Goal: Information Seeking & Learning: Check status

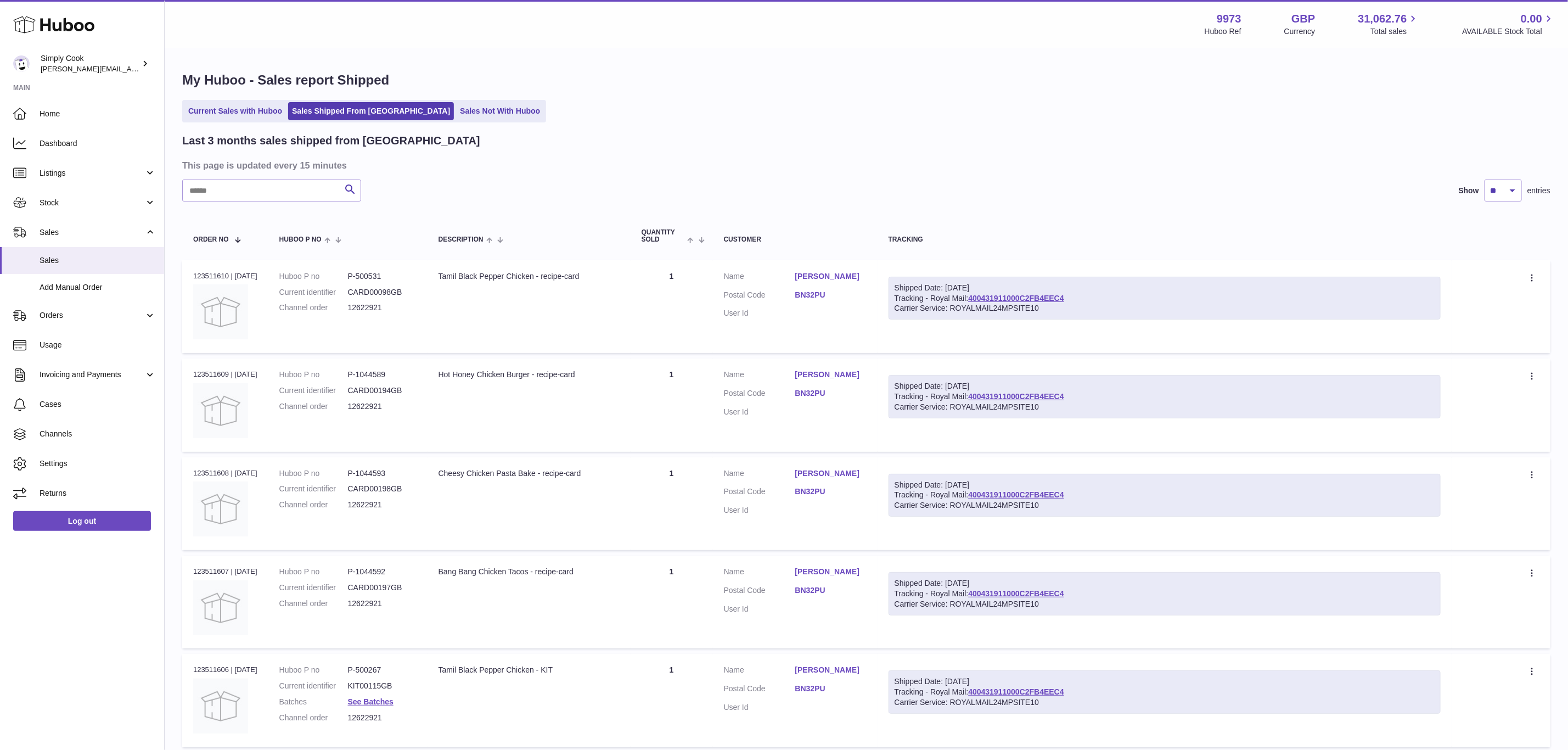
drag, startPoint x: 55, startPoint y: 174, endPoint x: 56, endPoint y: 193, distance: 19.0
click at [55, 174] on span "Listings" at bounding box center [91, 173] width 105 height 10
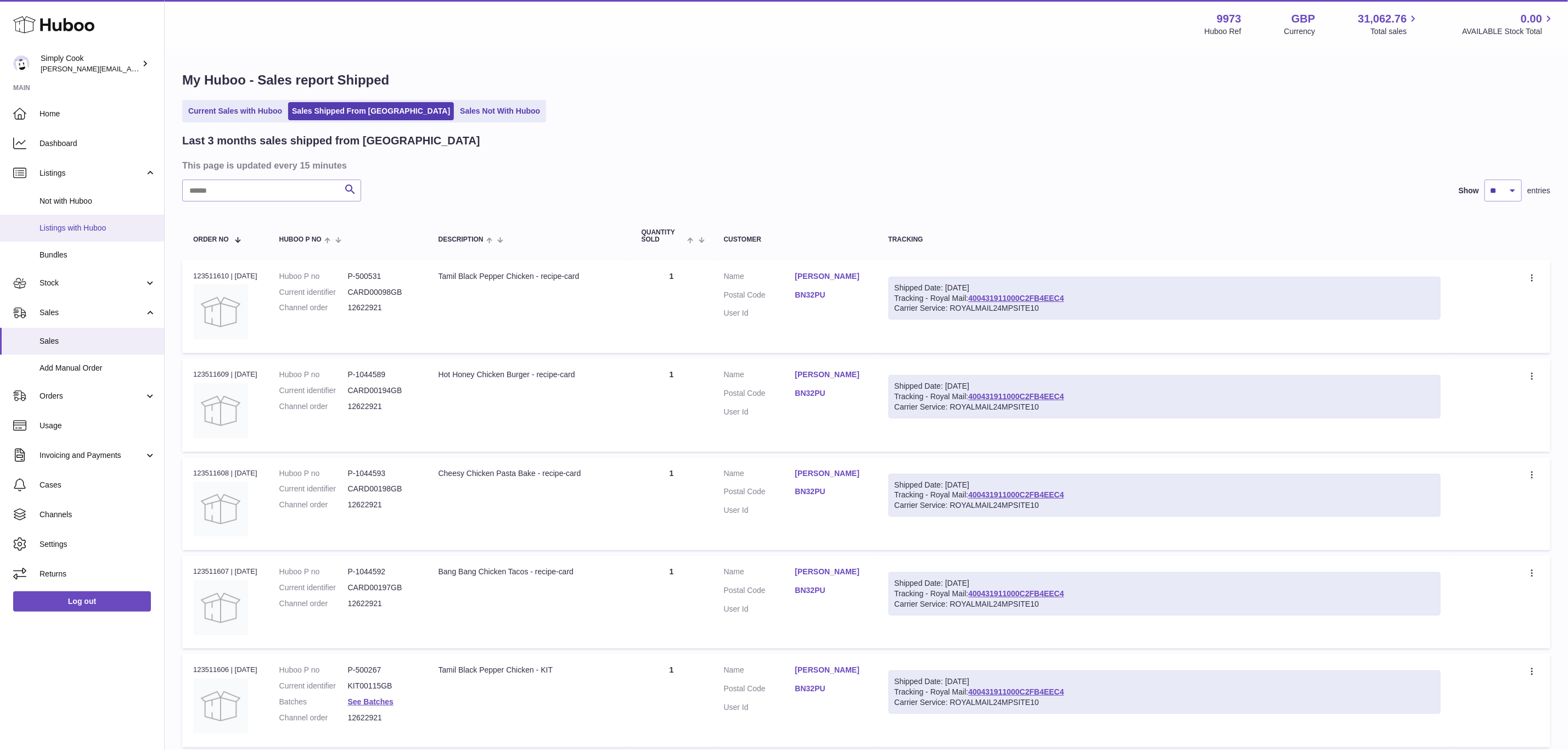
click at [66, 223] on span "Listings with Huboo" at bounding box center [98, 228] width 117 height 10
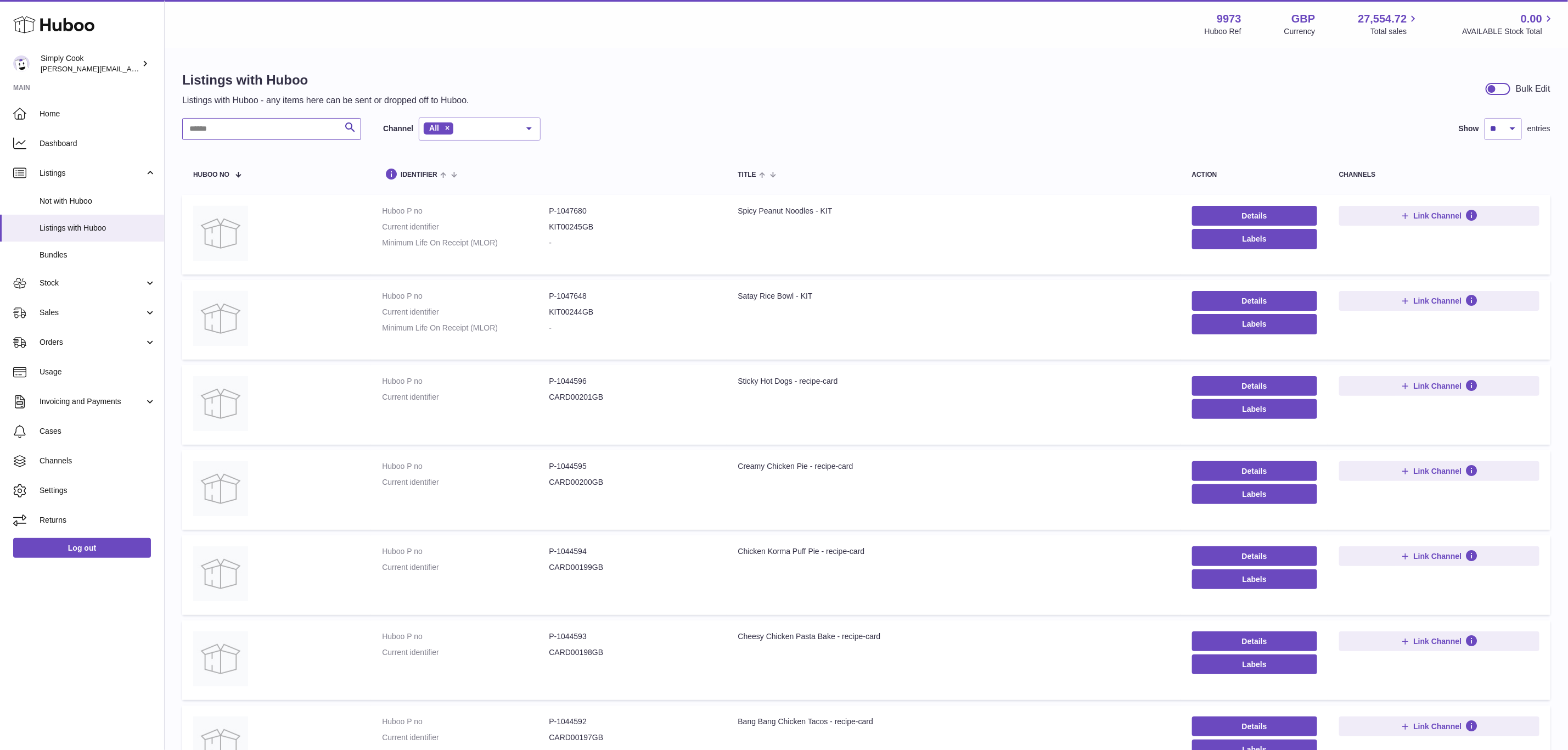
click at [290, 137] on input "text" at bounding box center [272, 129] width 179 height 22
paste input "******"
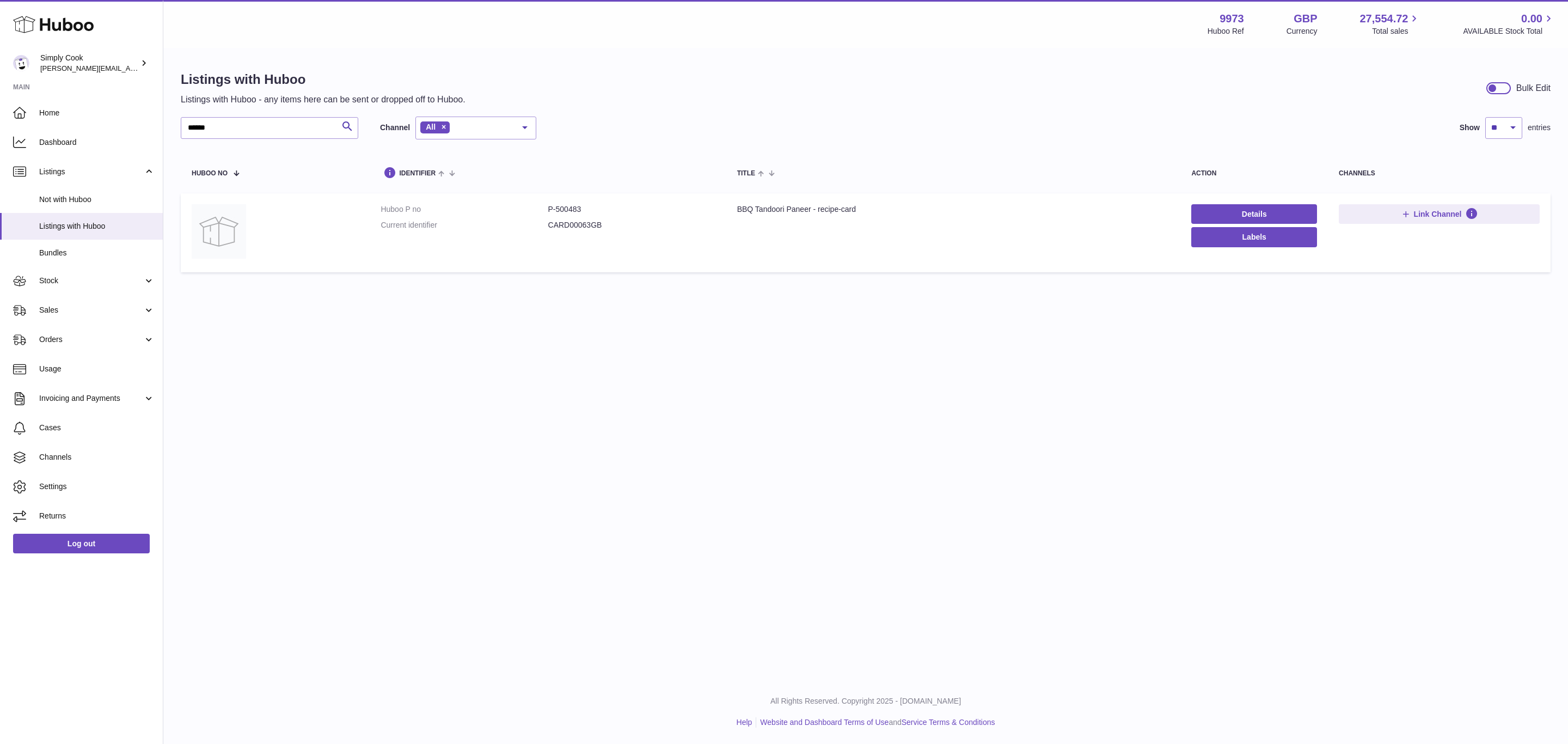
click at [575, 209] on dd "P-500483" at bounding box center [632, 209] width 167 height 10
copy dd "500483"
click at [779, 217] on td "Title BBQ Tandoori Paneer - recipe-card" at bounding box center [953, 233] width 455 height 79
click at [779, 216] on td "Title BBQ Tandoori Paneer - recipe-card" at bounding box center [953, 233] width 455 height 79
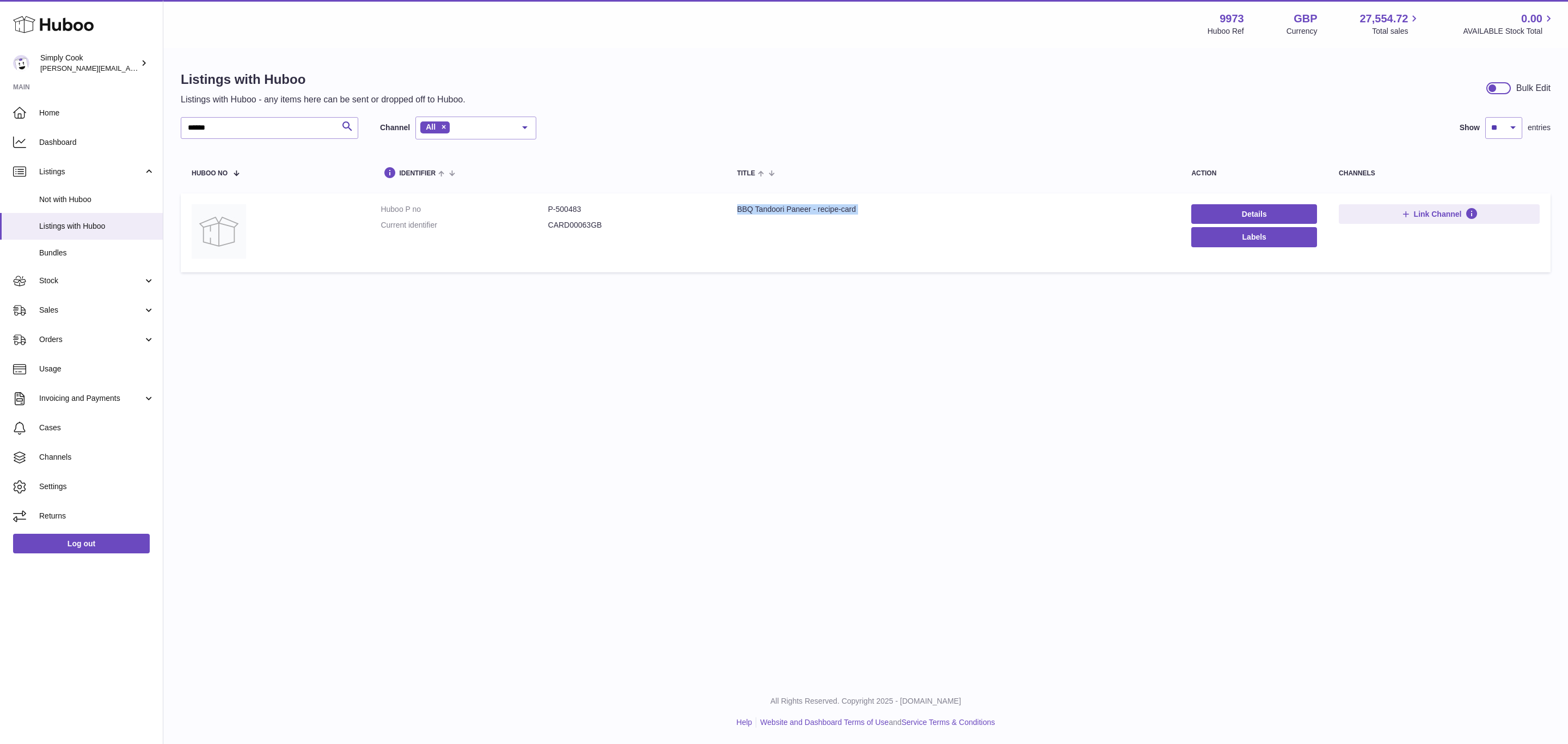
click at [779, 216] on td "Title BBQ Tandoori Paneer - recipe-card" at bounding box center [953, 233] width 455 height 79
copy tr "BBQ Tandoori Paneer - recipe-card"
drag, startPoint x: 235, startPoint y: 121, endPoint x: 19, endPoint y: 121, distance: 216.0
click at [19, 121] on div "Huboo Simply Cook emma@simplycook.com Main Home Dashboard Listings Not with Hub…" at bounding box center [784, 372] width 1568 height 744
paste input "text"
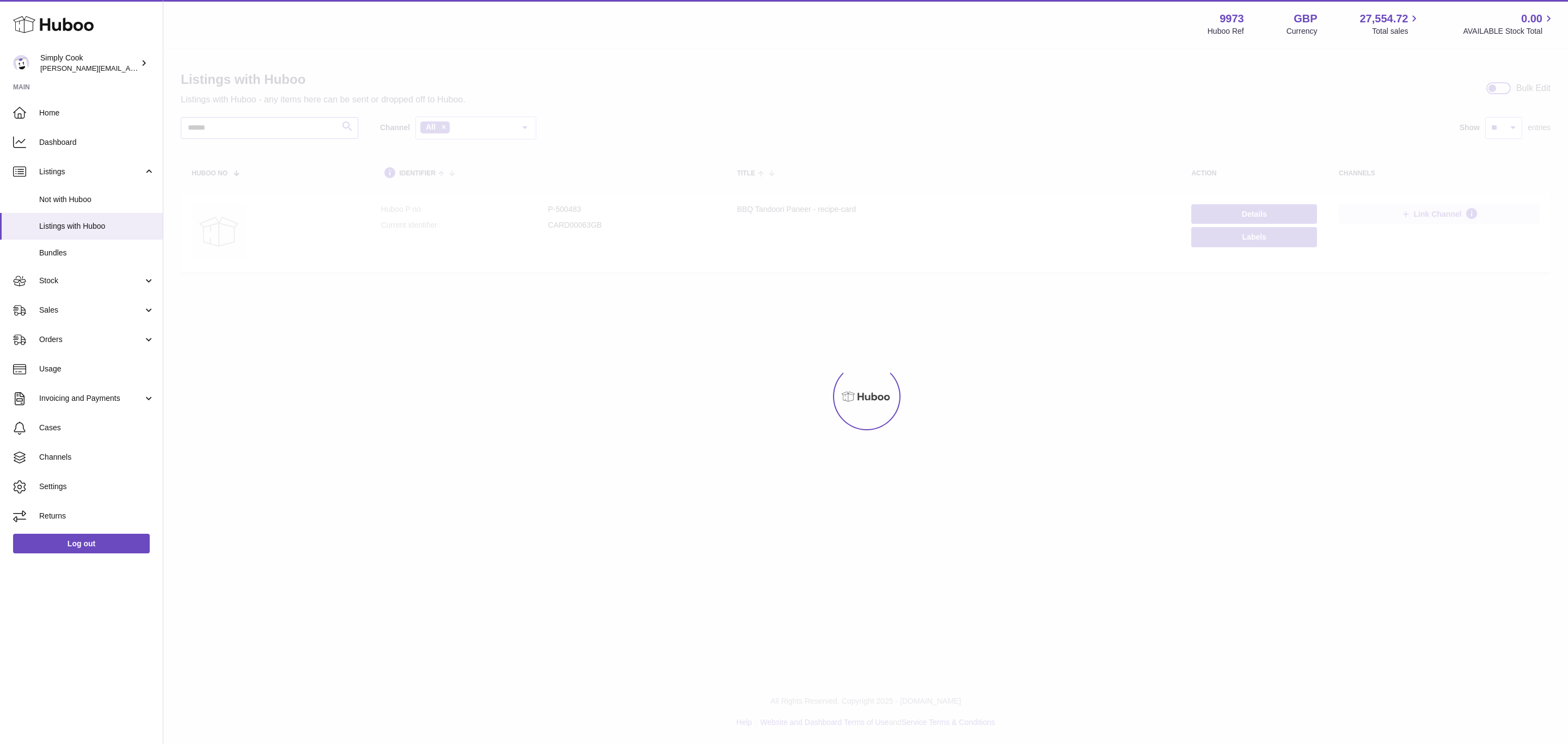
type input "******"
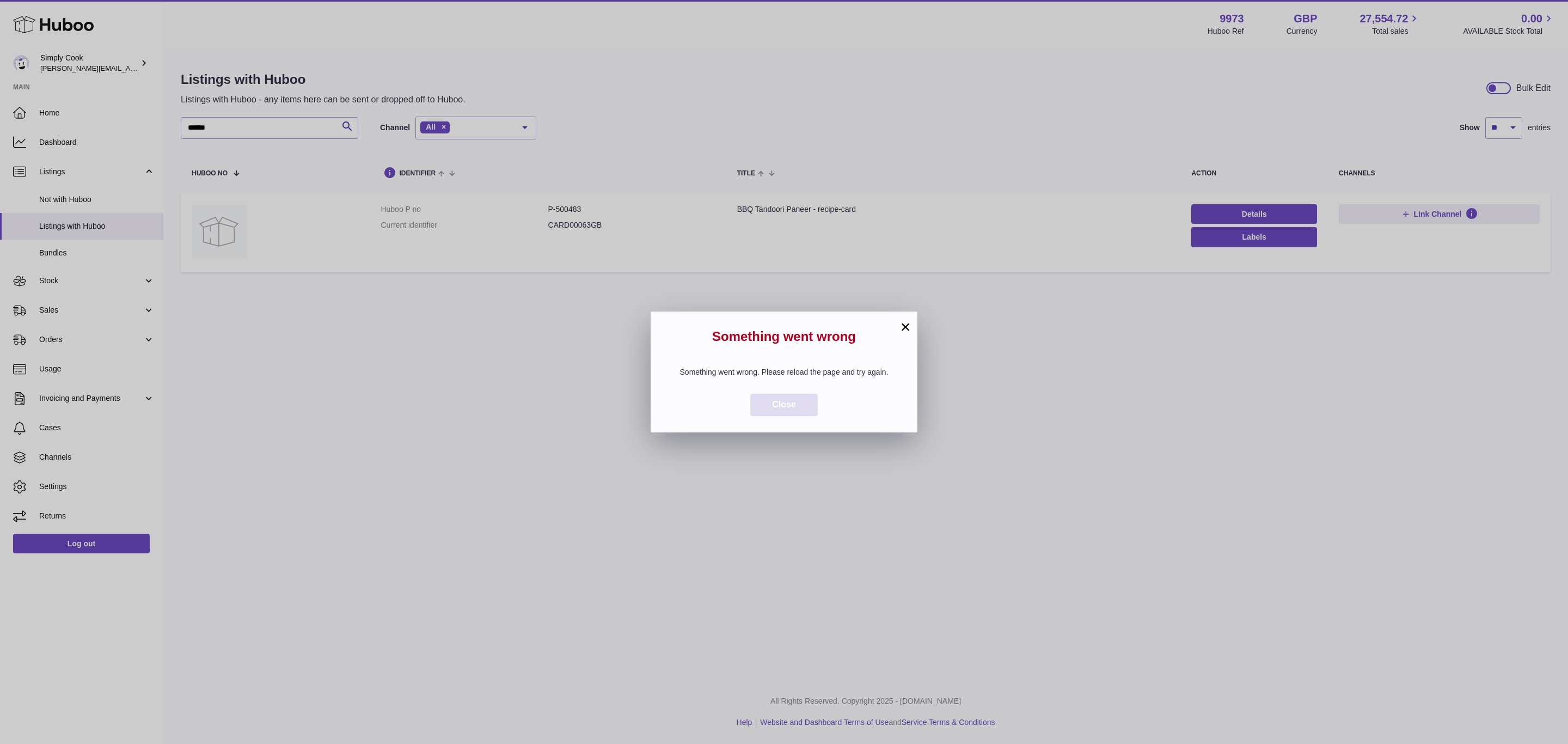
click at [796, 395] on button "Close" at bounding box center [784, 405] width 68 height 23
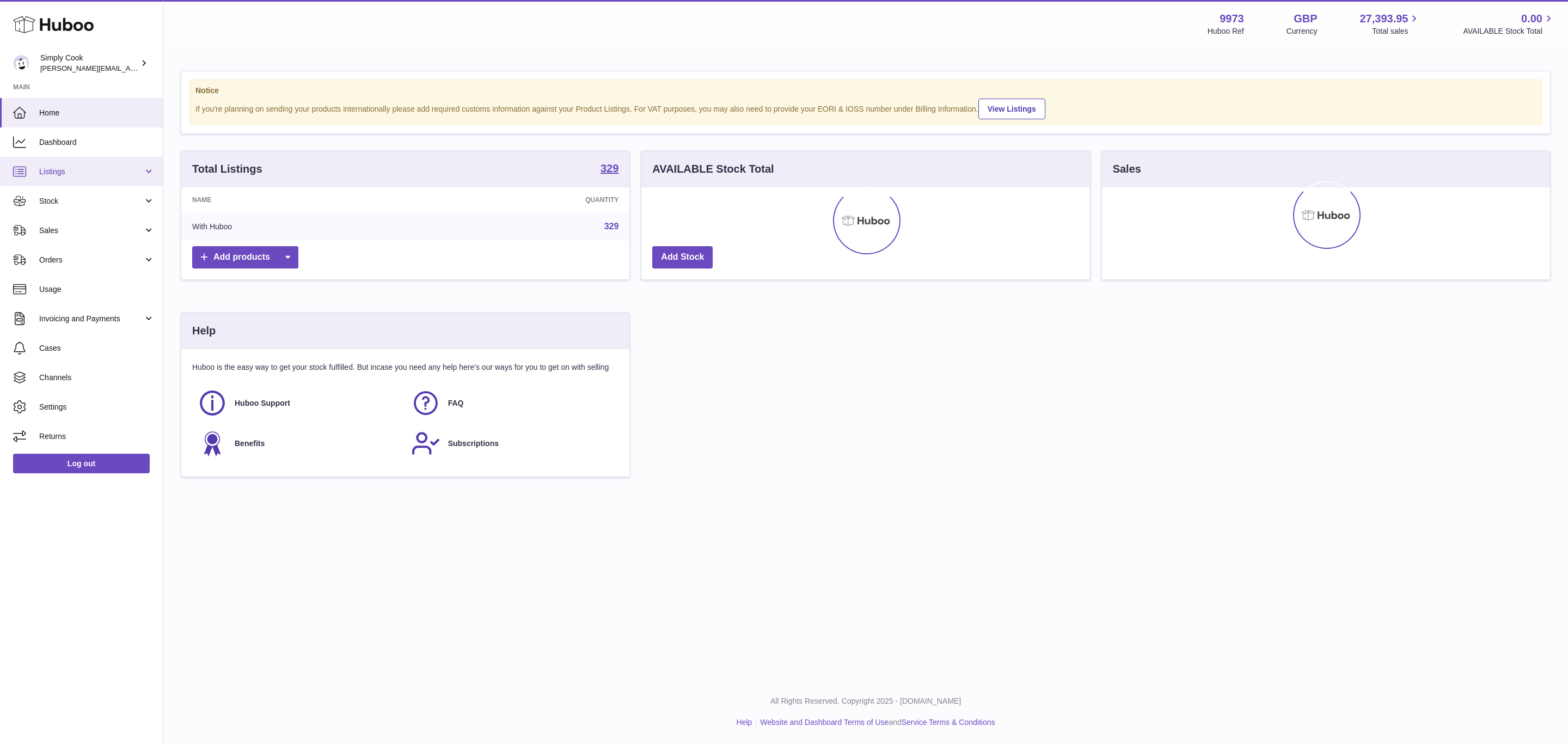
click at [68, 185] on link "Listings" at bounding box center [81, 172] width 163 height 29
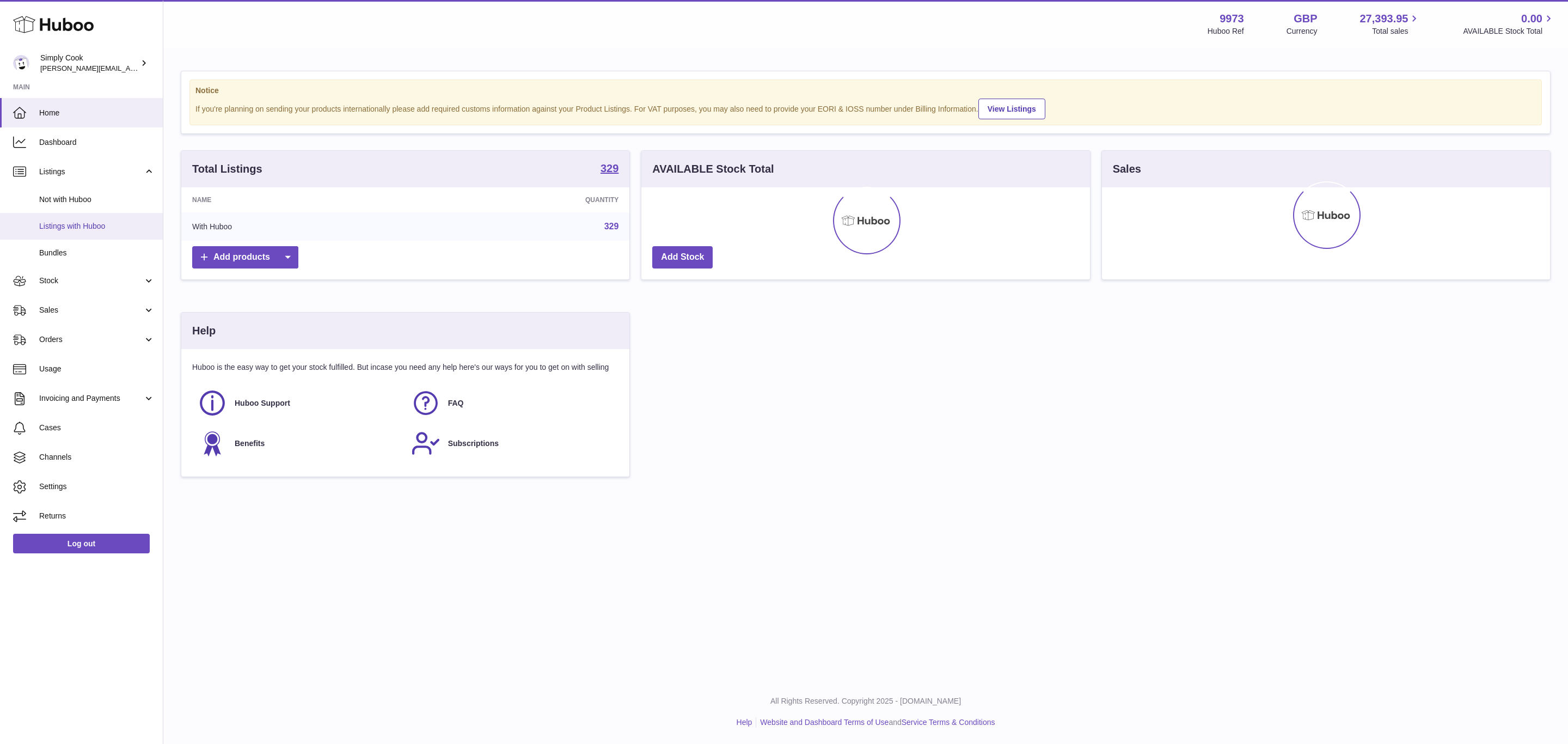
click at [85, 228] on span "Listings with Huboo" at bounding box center [97, 226] width 116 height 10
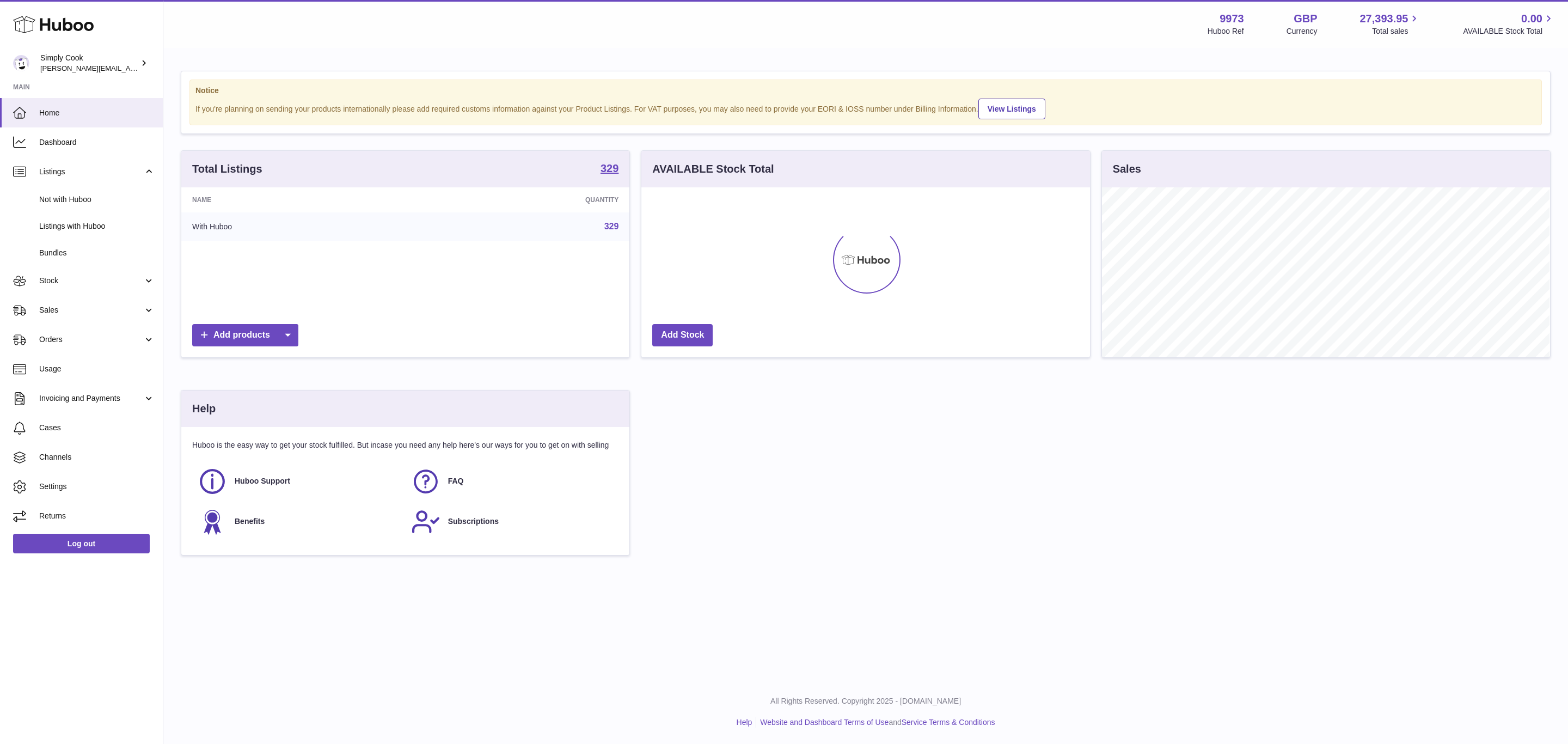
scroll to position [170, 447]
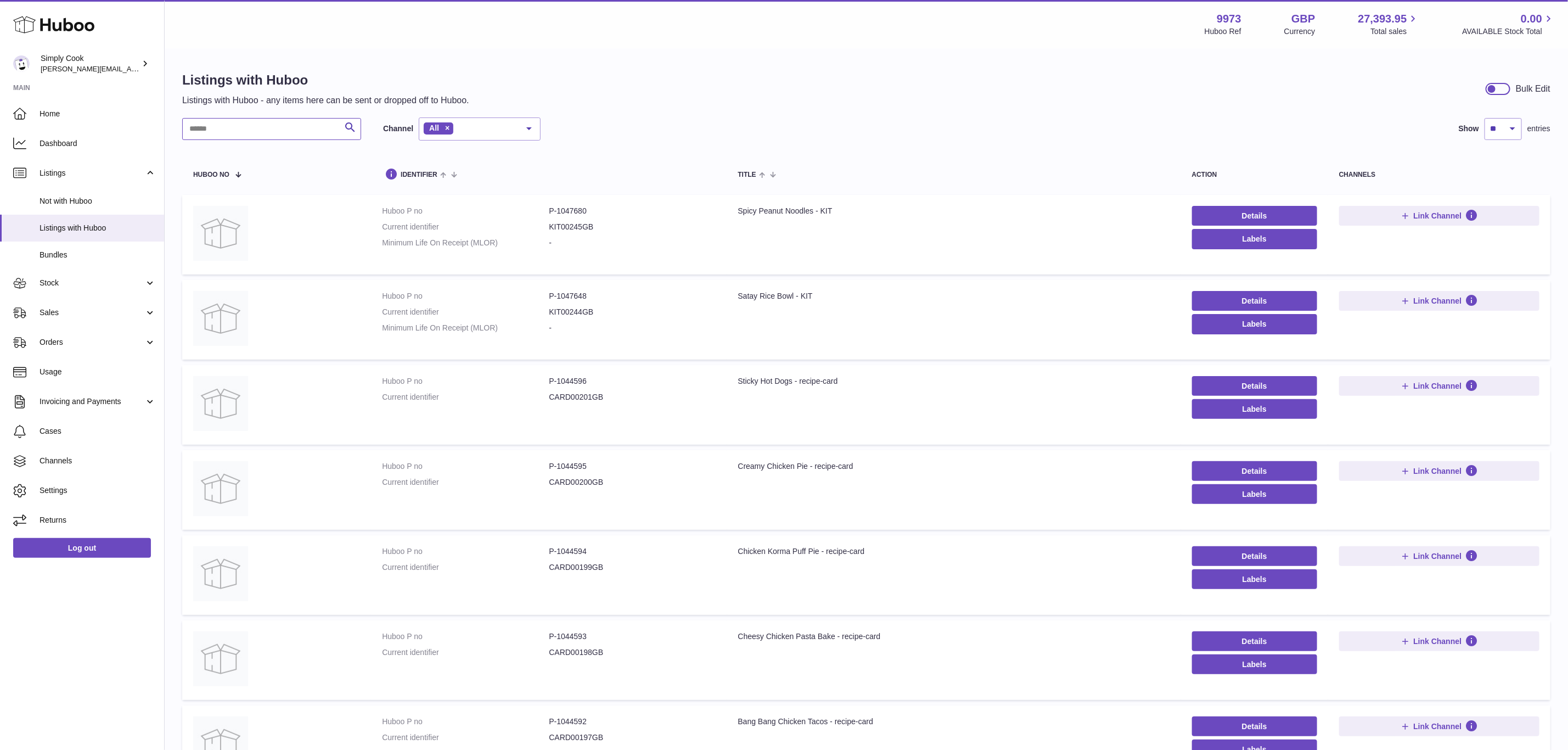
click at [249, 126] on input "text" at bounding box center [272, 129] width 179 height 22
paste input "******"
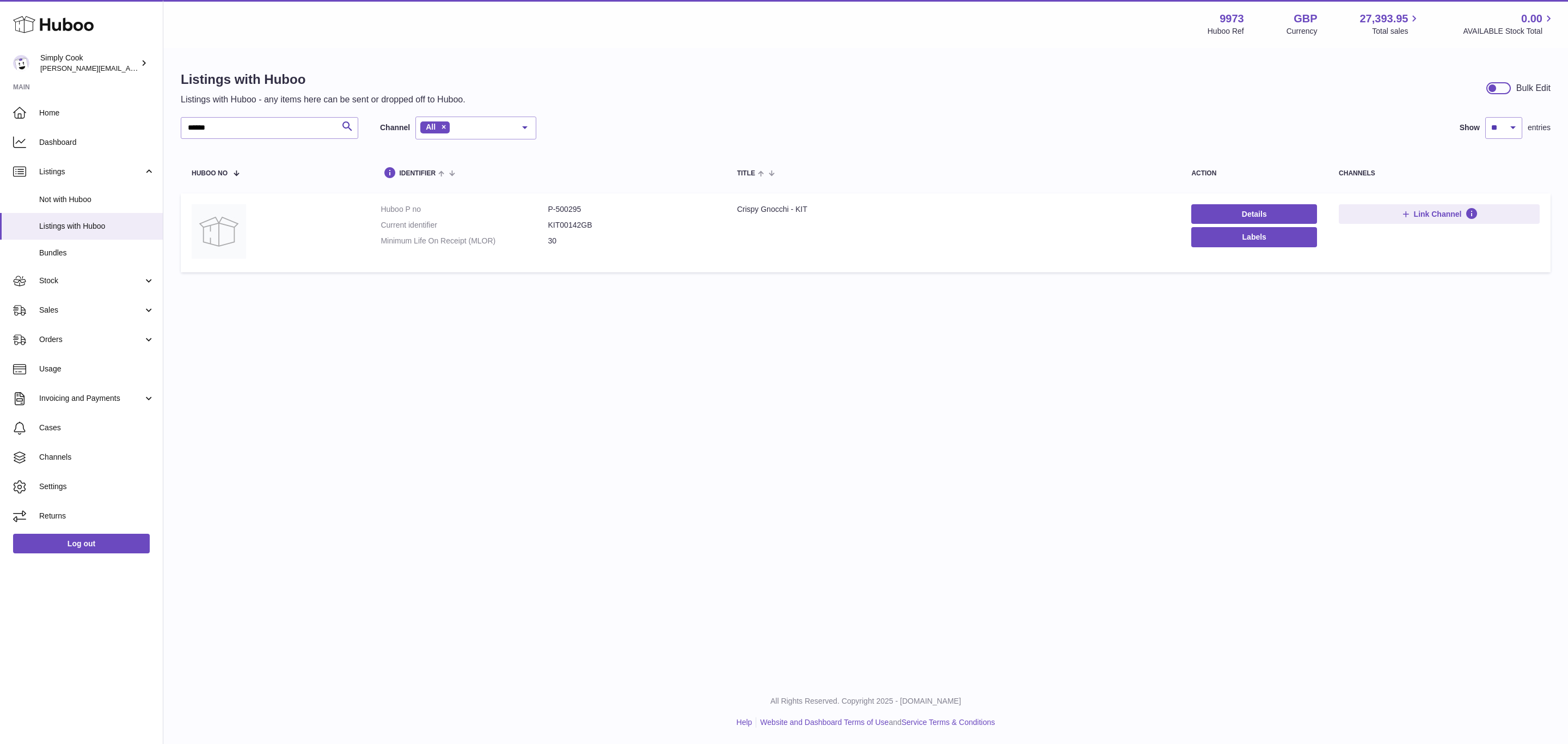
click at [561, 198] on td "Huboo P no P-500295 Current identifier KIT00142GB Minimum Life On Receipt (MLOR…" at bounding box center [547, 233] width 356 height 79
copy dd "500295"
click at [763, 209] on div "Crispy Gnocchi - KIT" at bounding box center [953, 209] width 433 height 10
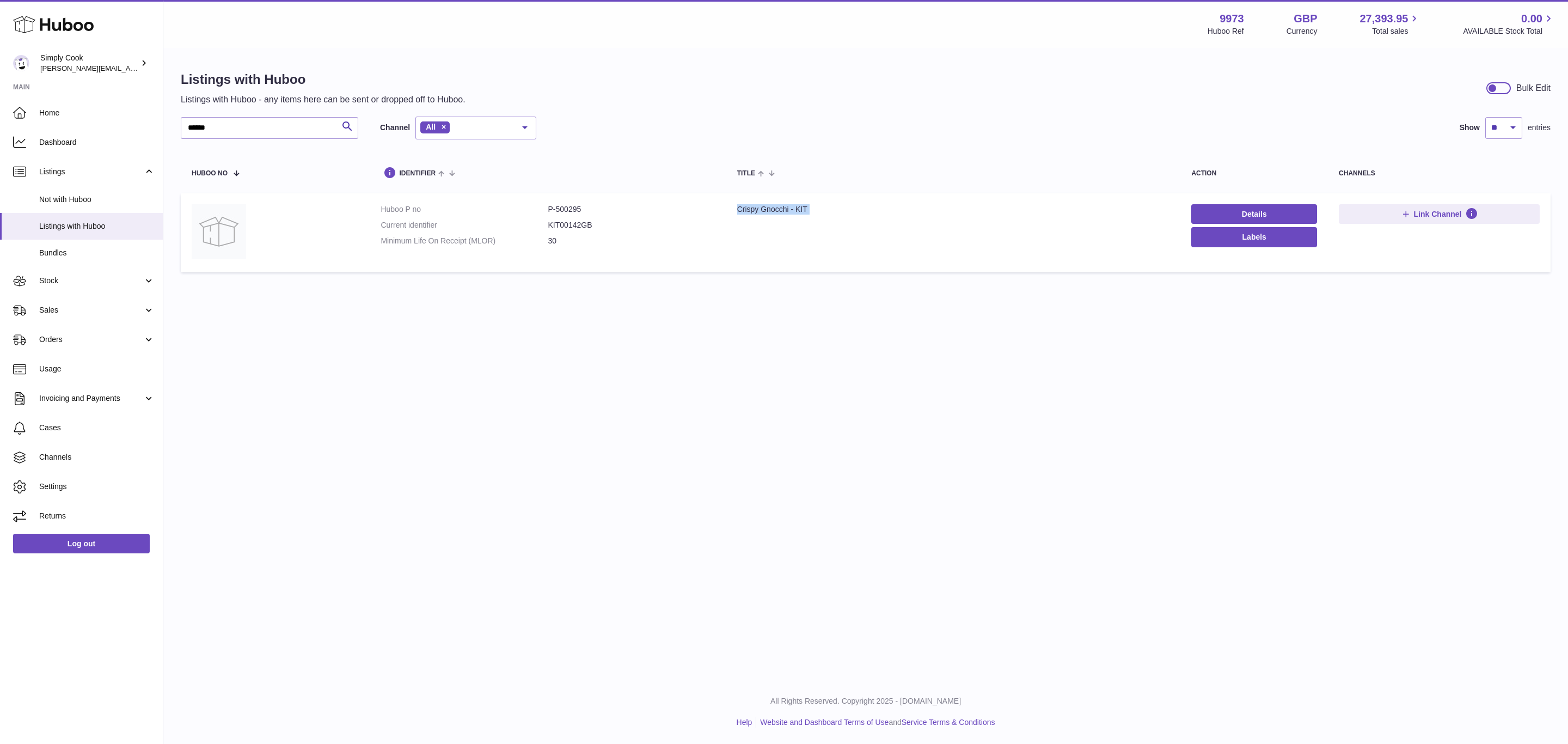
click at [763, 209] on div "Crispy Gnocchi - KIT" at bounding box center [953, 209] width 433 height 10
copy tr "Crispy Gnocchi - KIT"
drag, startPoint x: 229, startPoint y: 132, endPoint x: 17, endPoint y: 127, distance: 212.1
click at [0, 121] on div "Huboo Simply Cook emma@simplycook.com Main Home Dashboard Listings Not with Hub…" at bounding box center [784, 372] width 1568 height 744
paste input "text"
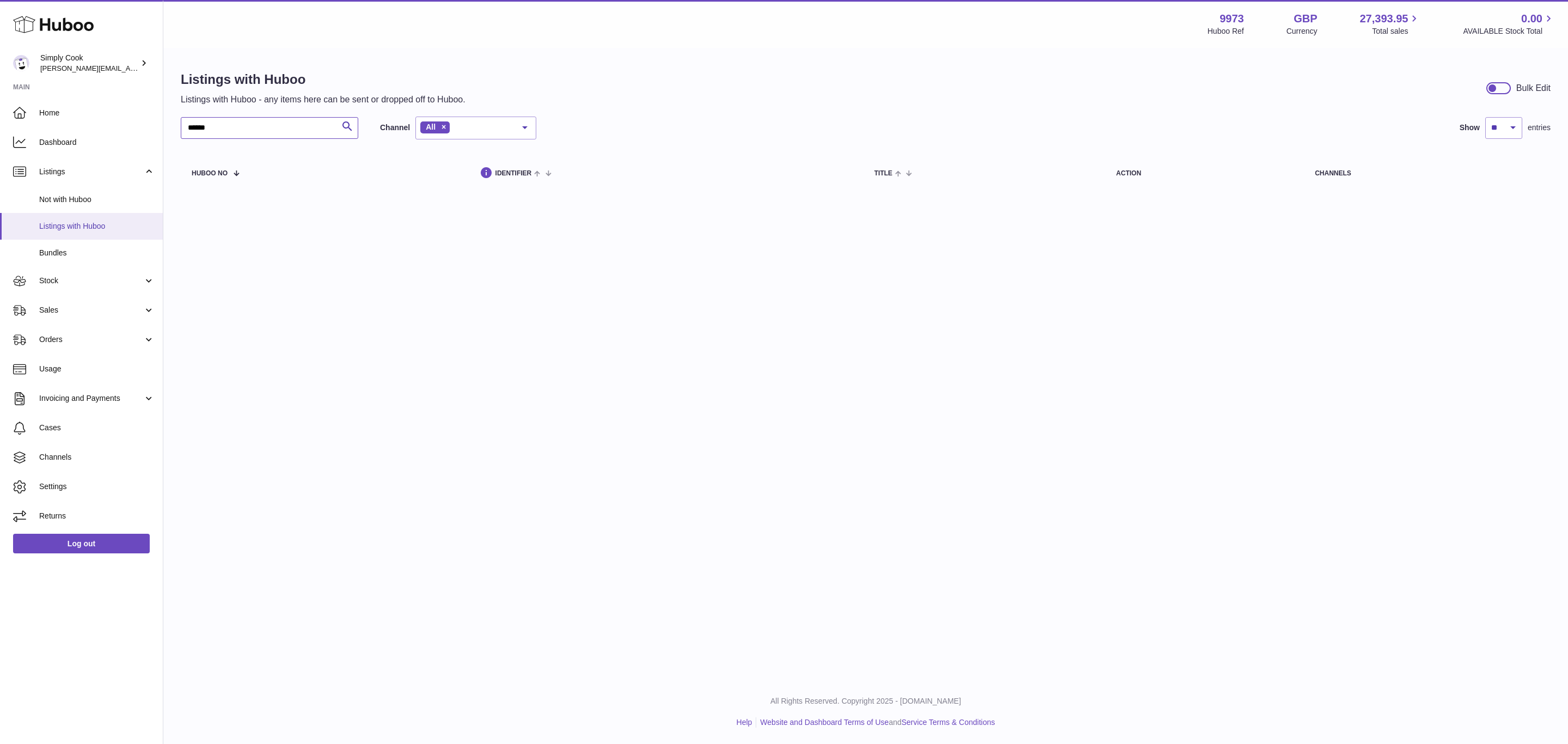
type input "******"
click at [82, 221] on span "Listings with Huboo" at bounding box center [97, 226] width 116 height 10
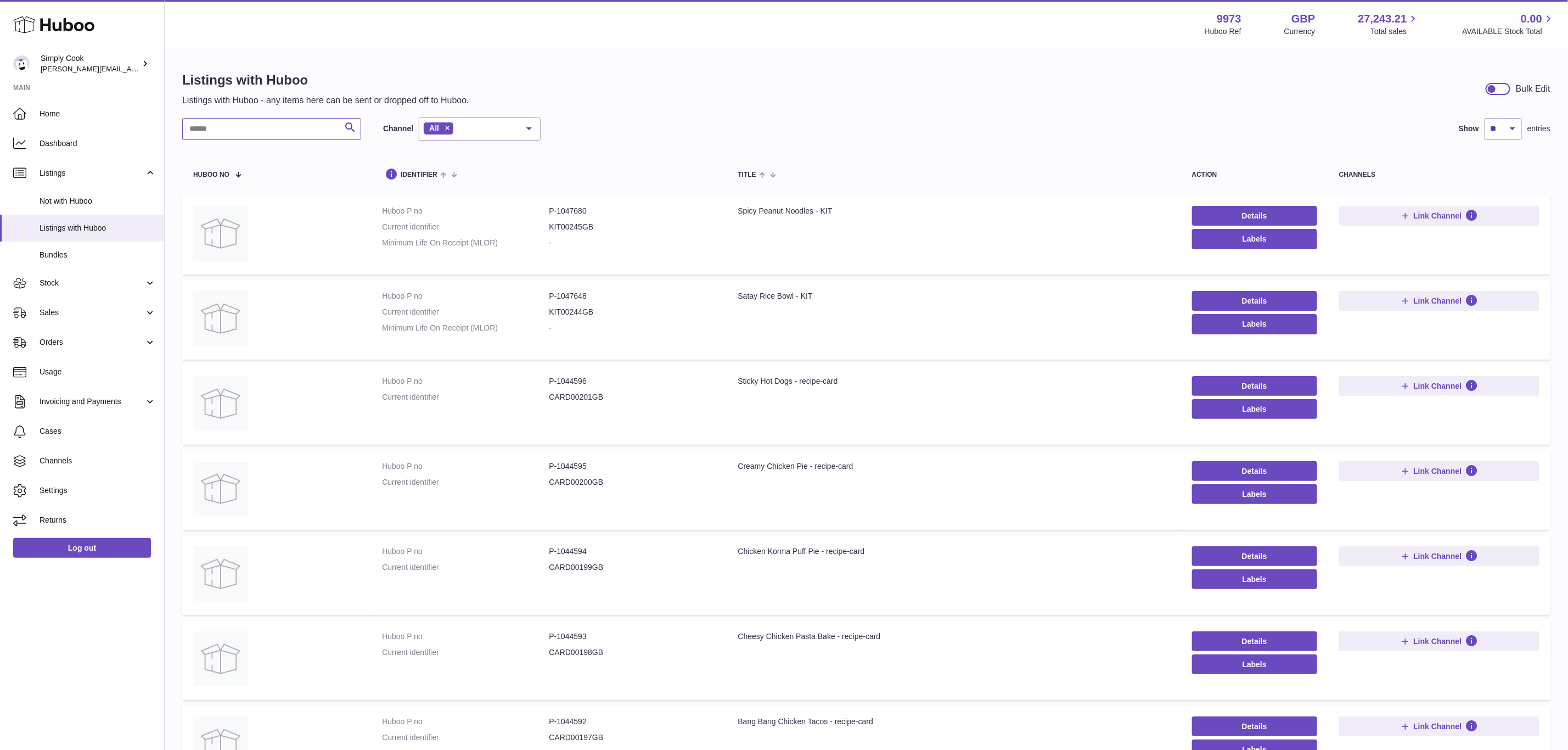
click at [245, 131] on input "text" at bounding box center [272, 129] width 179 height 22
paste input "******"
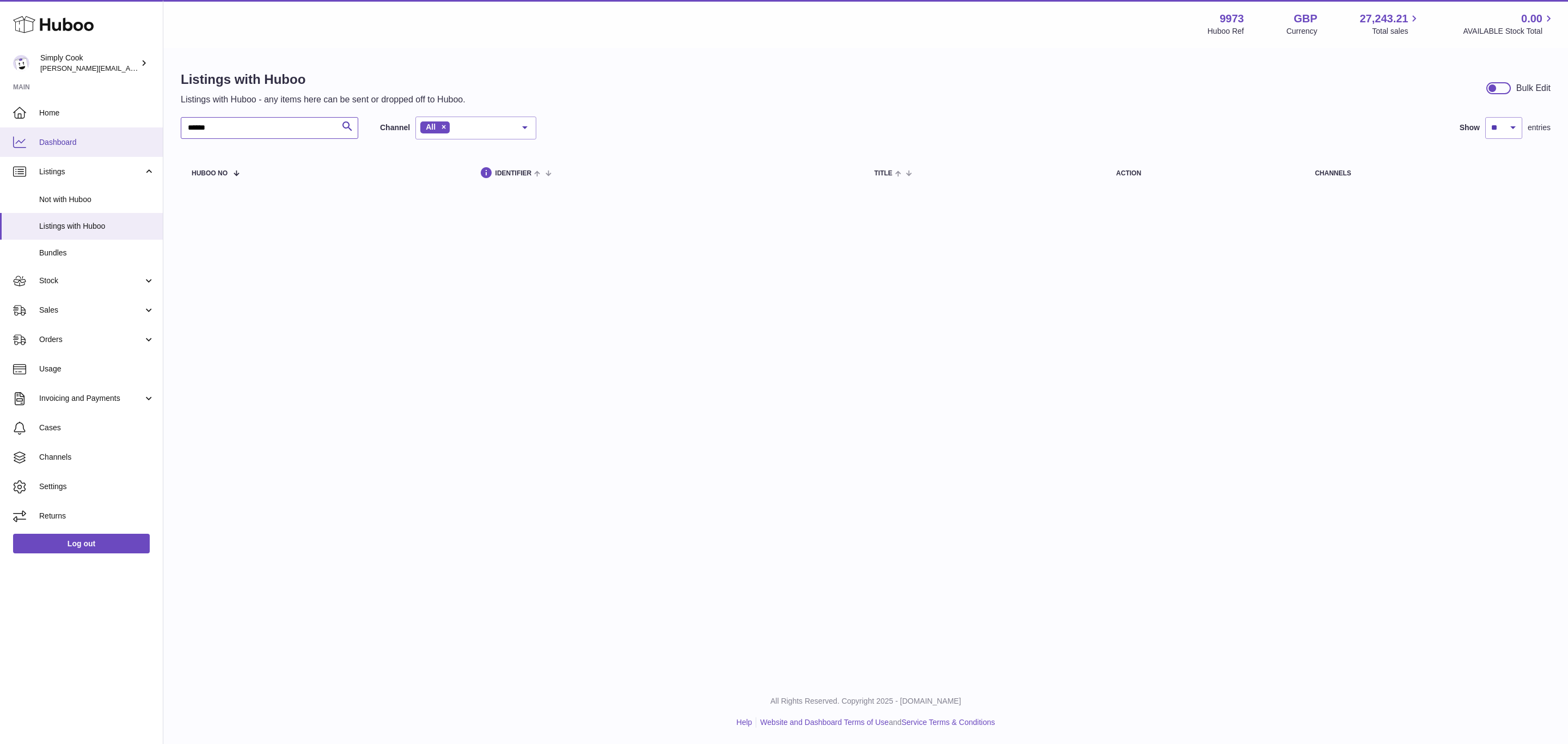
drag, startPoint x: 225, startPoint y: 123, endPoint x: 106, endPoint y: 132, distance: 119.3
click at [75, 114] on div "Huboo Simply Cook emma@simplycook.com Main Home Dashboard Listings Not with Hub…" at bounding box center [784, 372] width 1568 height 744
paste input "text"
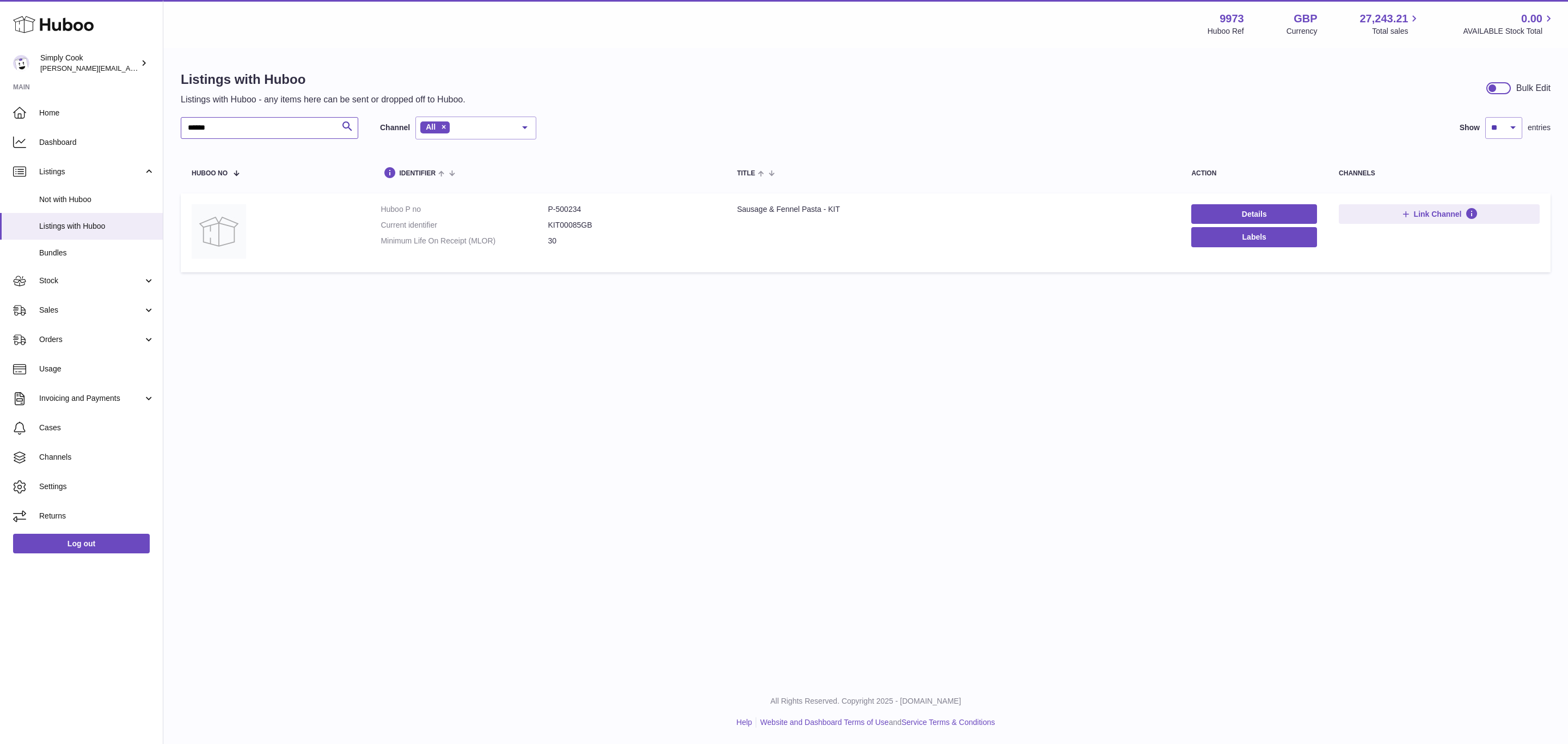
click at [572, 209] on dd "P-500234" at bounding box center [632, 209] width 167 height 10
copy dd "500234"
click at [590, 211] on dd "P-500234" at bounding box center [632, 209] width 167 height 10
click at [565, 208] on dd "P-500234" at bounding box center [632, 209] width 167 height 10
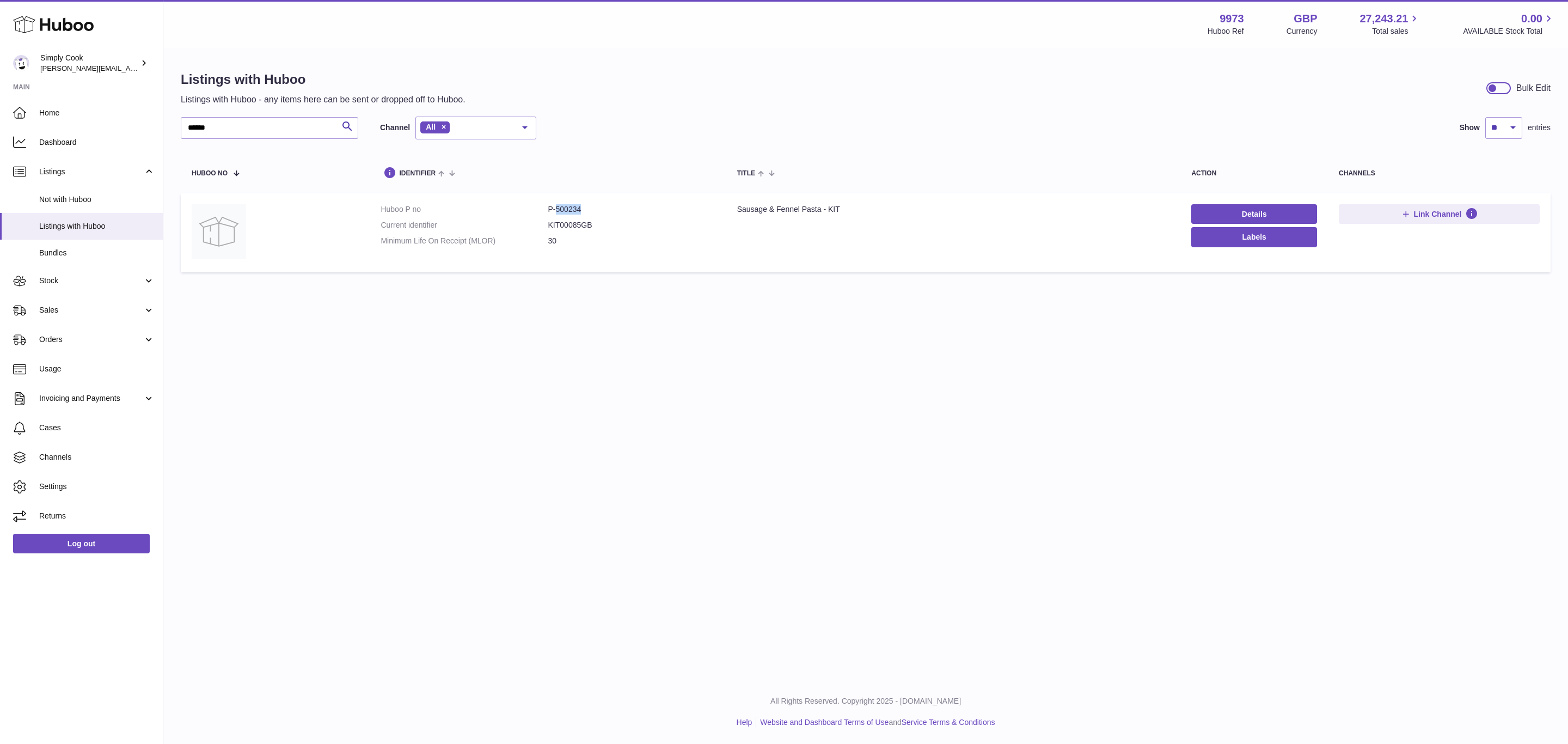
click at [565, 208] on dd "P-500234" at bounding box center [632, 209] width 167 height 10
copy dd "500234"
drag, startPoint x: 250, startPoint y: 132, endPoint x: 82, endPoint y: 118, distance: 168.6
click at [82, 116] on div "Huboo Simply Cook emma@simplycook.com Main Home Dashboard Listings Not with Hub…" at bounding box center [784, 372] width 1568 height 744
paste input "text"
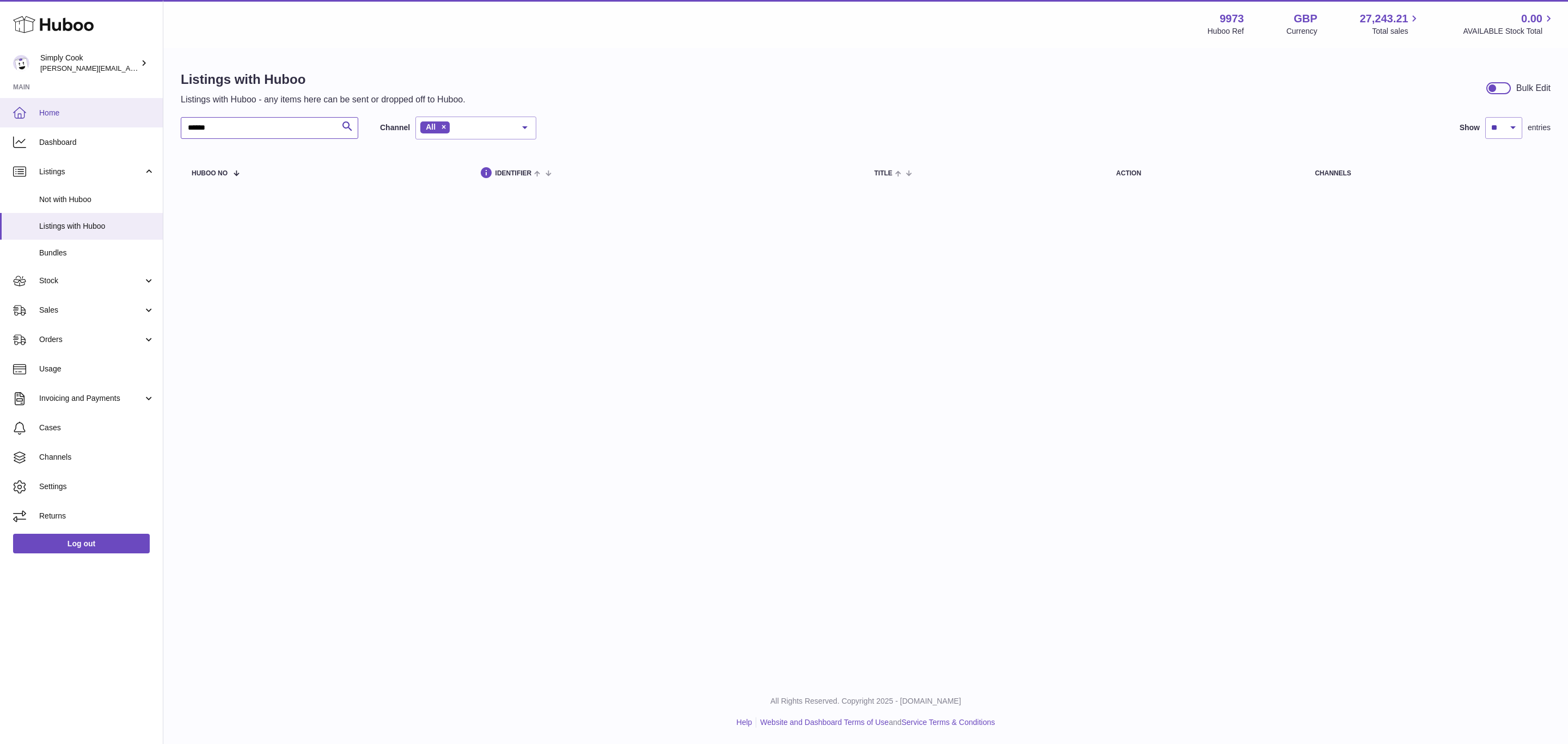
drag, startPoint x: 127, startPoint y: 122, endPoint x: 12, endPoint y: 118, distance: 115.1
click at [0, 116] on div "Huboo Simply Cook emma@simplycook.com Main Home Dashboard Listings Not with Hub…" at bounding box center [784, 372] width 1568 height 744
paste input "text"
drag, startPoint x: 157, startPoint y: 118, endPoint x: 68, endPoint y: 119, distance: 89.0
click at [68, 119] on div "Huboo Simply Cook emma@simplycook.com Main Home Dashboard Listings Not with Hub…" at bounding box center [784, 372] width 1568 height 744
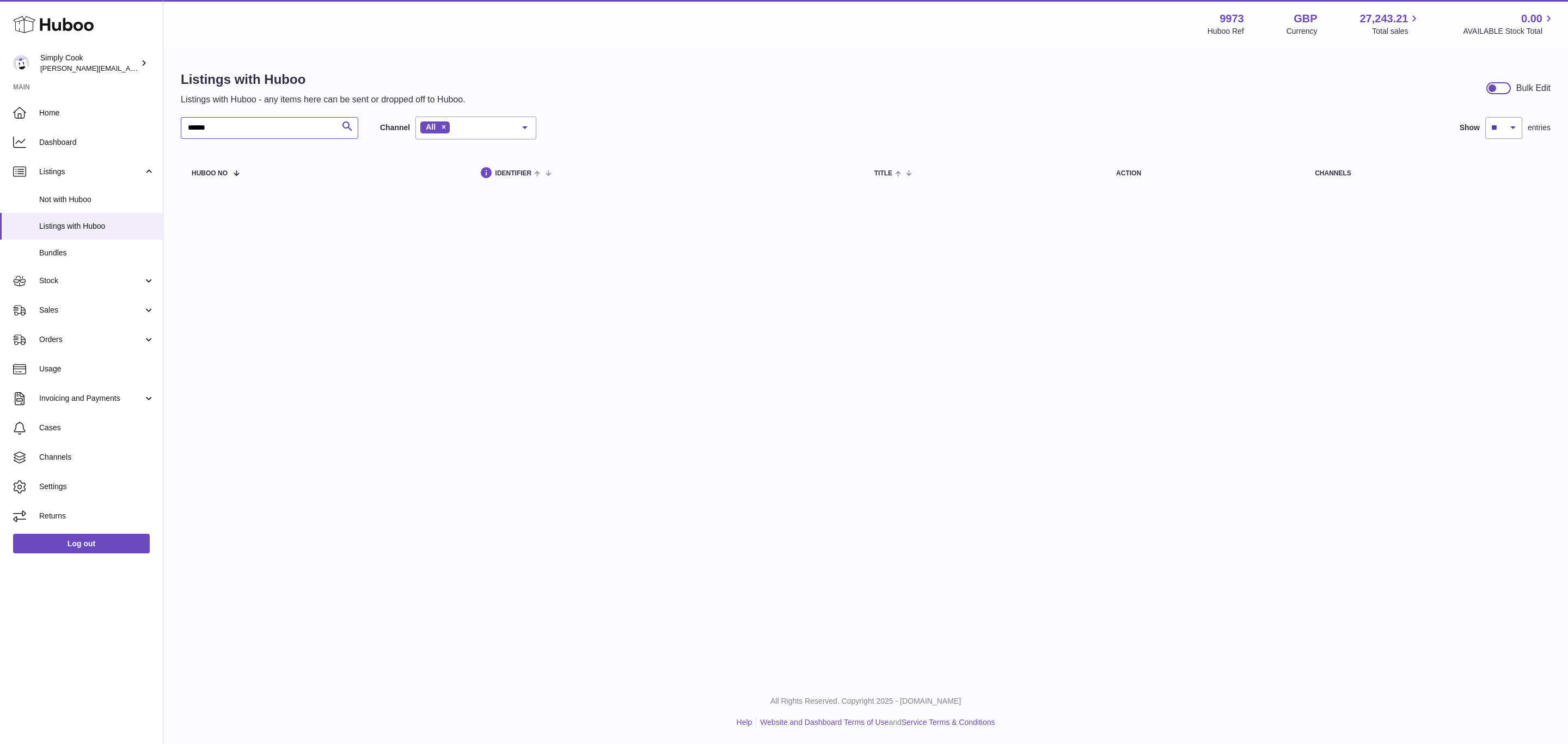
paste input "text"
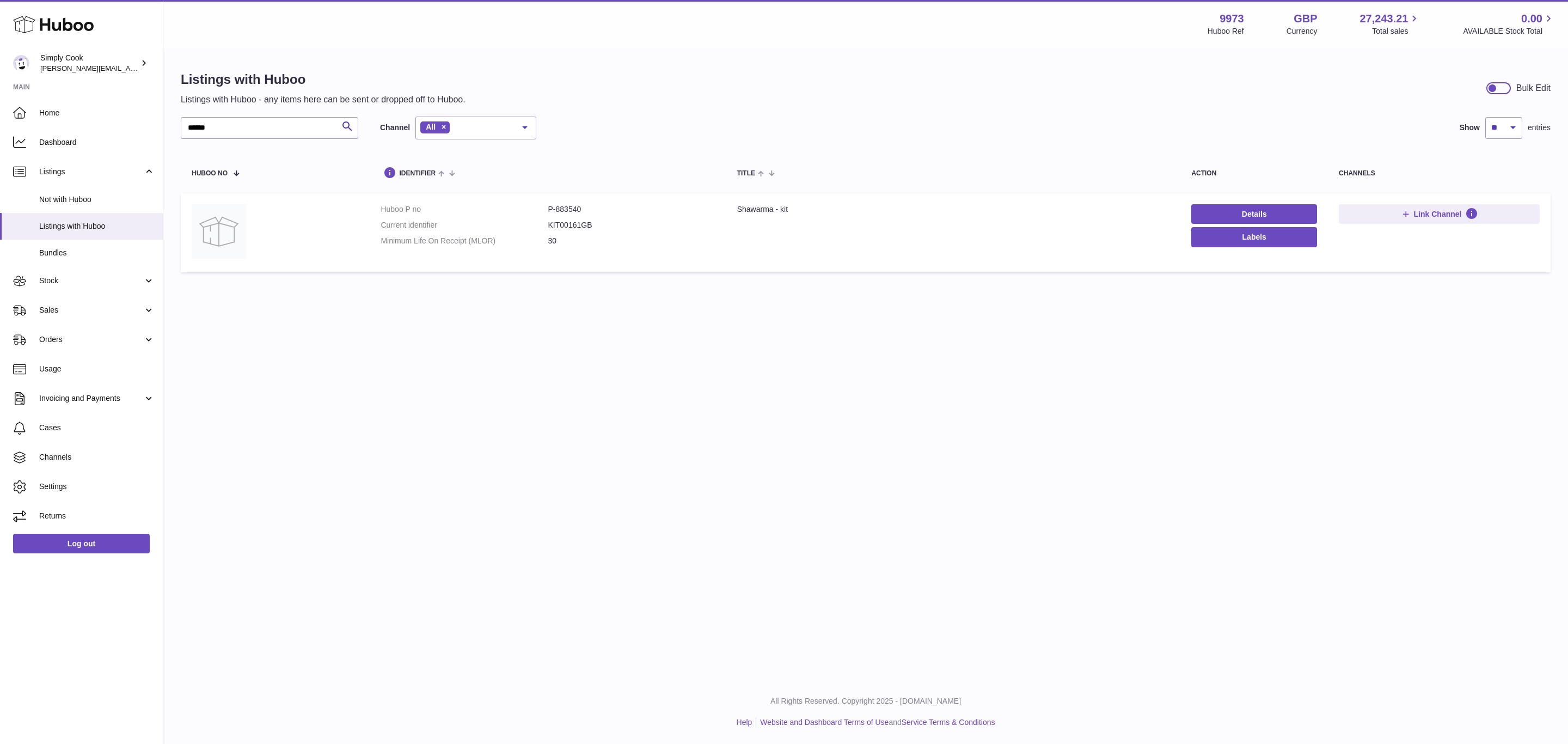
click at [565, 211] on dd "P-883540" at bounding box center [632, 209] width 167 height 10
copy dd "883540"
click at [747, 209] on div "Shawarma - kit" at bounding box center [953, 209] width 433 height 10
click at [748, 209] on div "Shawarma - kit" at bounding box center [953, 209] width 433 height 10
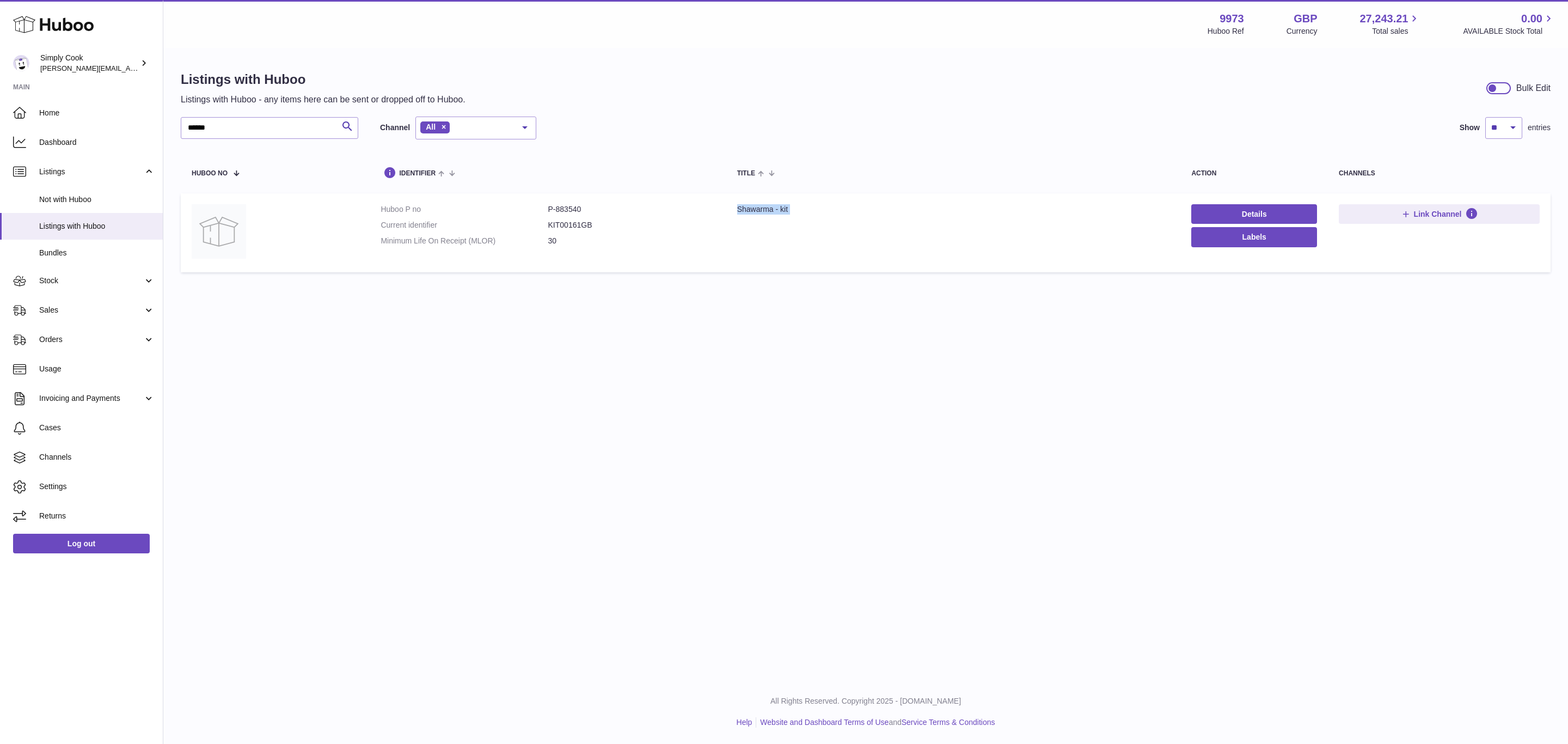
click at [748, 209] on div "Shawarma - kit" at bounding box center [953, 209] width 433 height 10
copy tr "Shawarma - kit"
drag, startPoint x: 225, startPoint y: 127, endPoint x: 96, endPoint y: 124, distance: 129.0
click at [96, 124] on div "Huboo Simply Cook emma@simplycook.com Main Home Dashboard Listings Not with Hub…" at bounding box center [784, 372] width 1568 height 744
paste input "text"
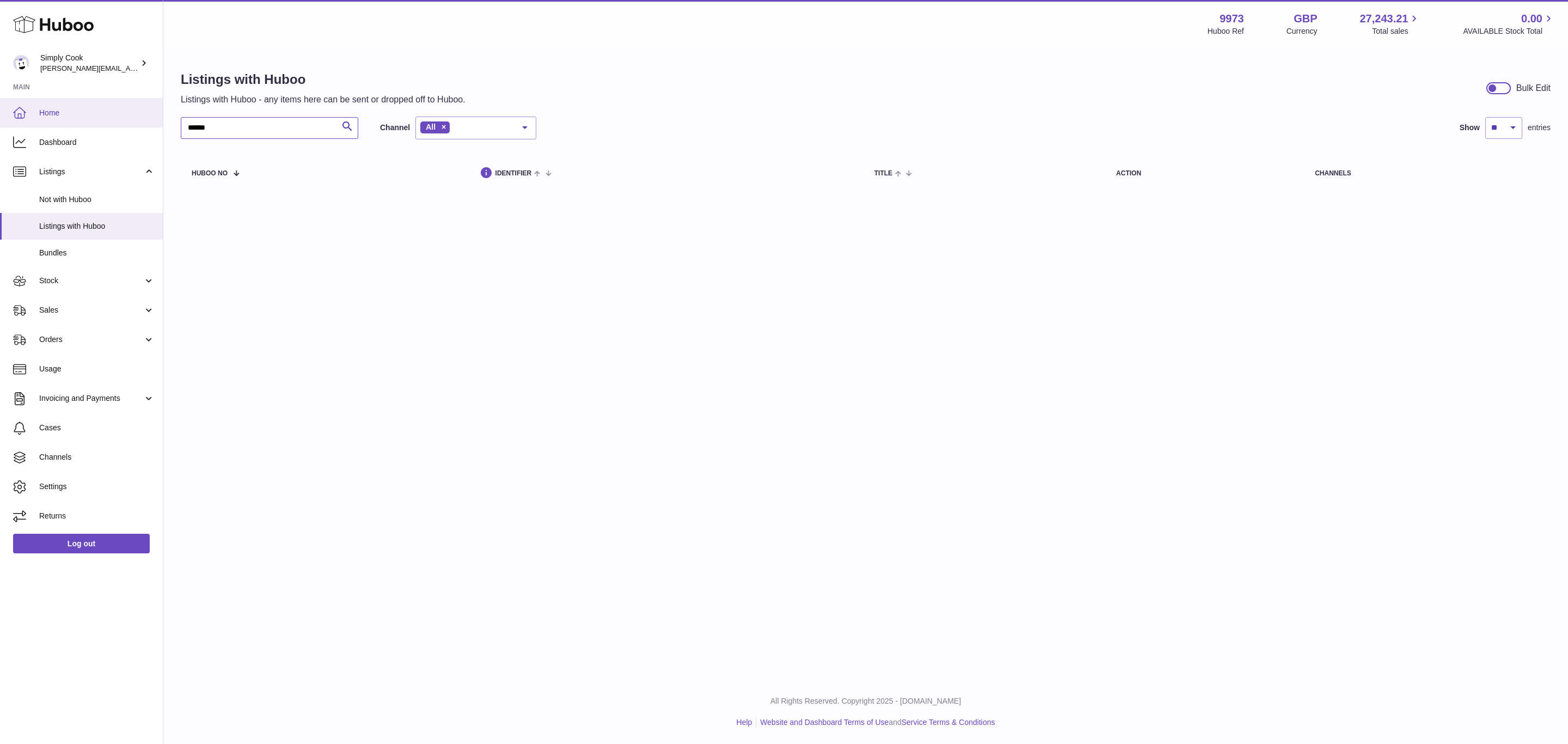
drag, startPoint x: 267, startPoint y: 131, endPoint x: 61, endPoint y: 107, distance: 207.4
click at [1, 107] on div "Huboo Simply Cook emma@simplycook.com Main Home Dashboard Listings Not with Hub…" at bounding box center [784, 372] width 1568 height 744
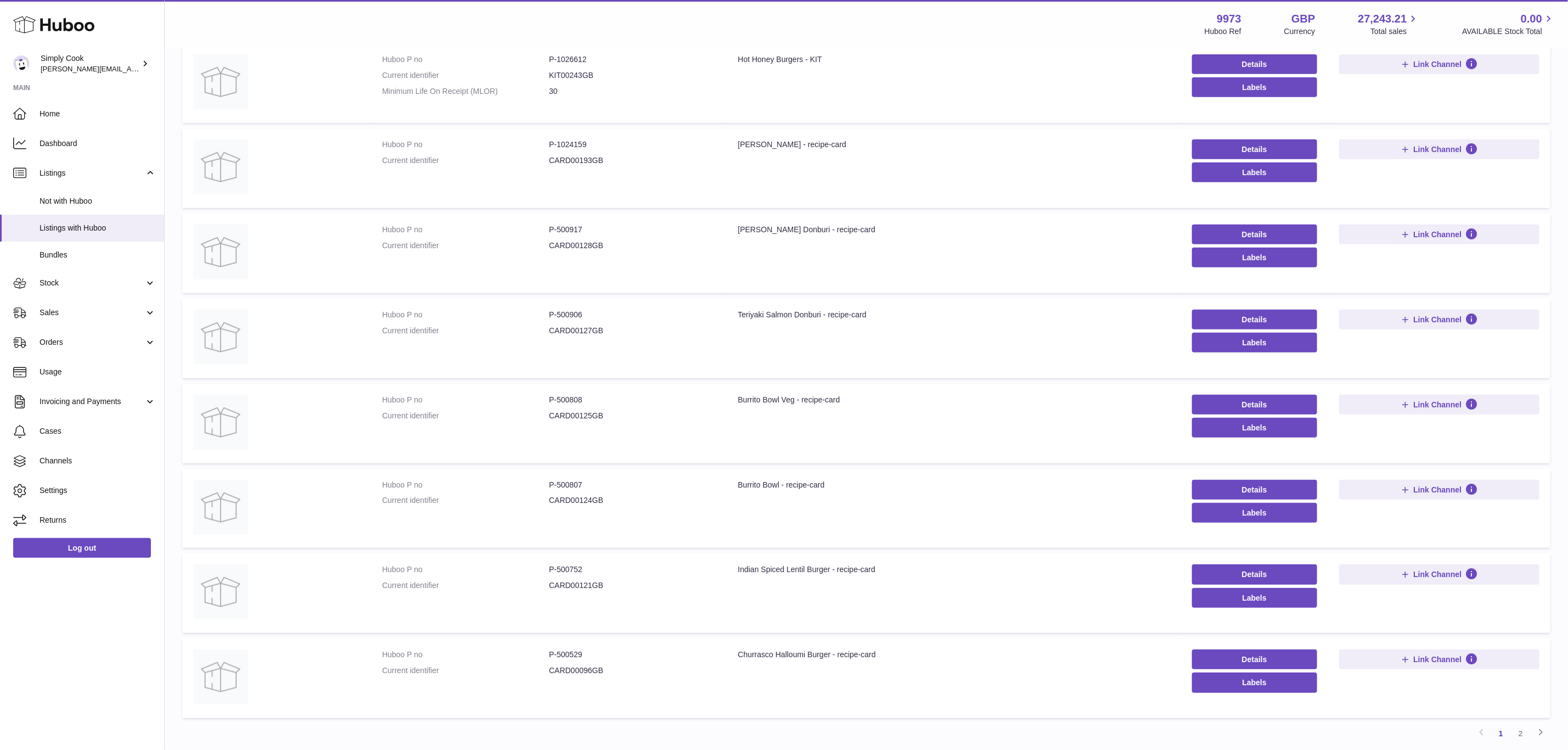
scroll to position [330, 0]
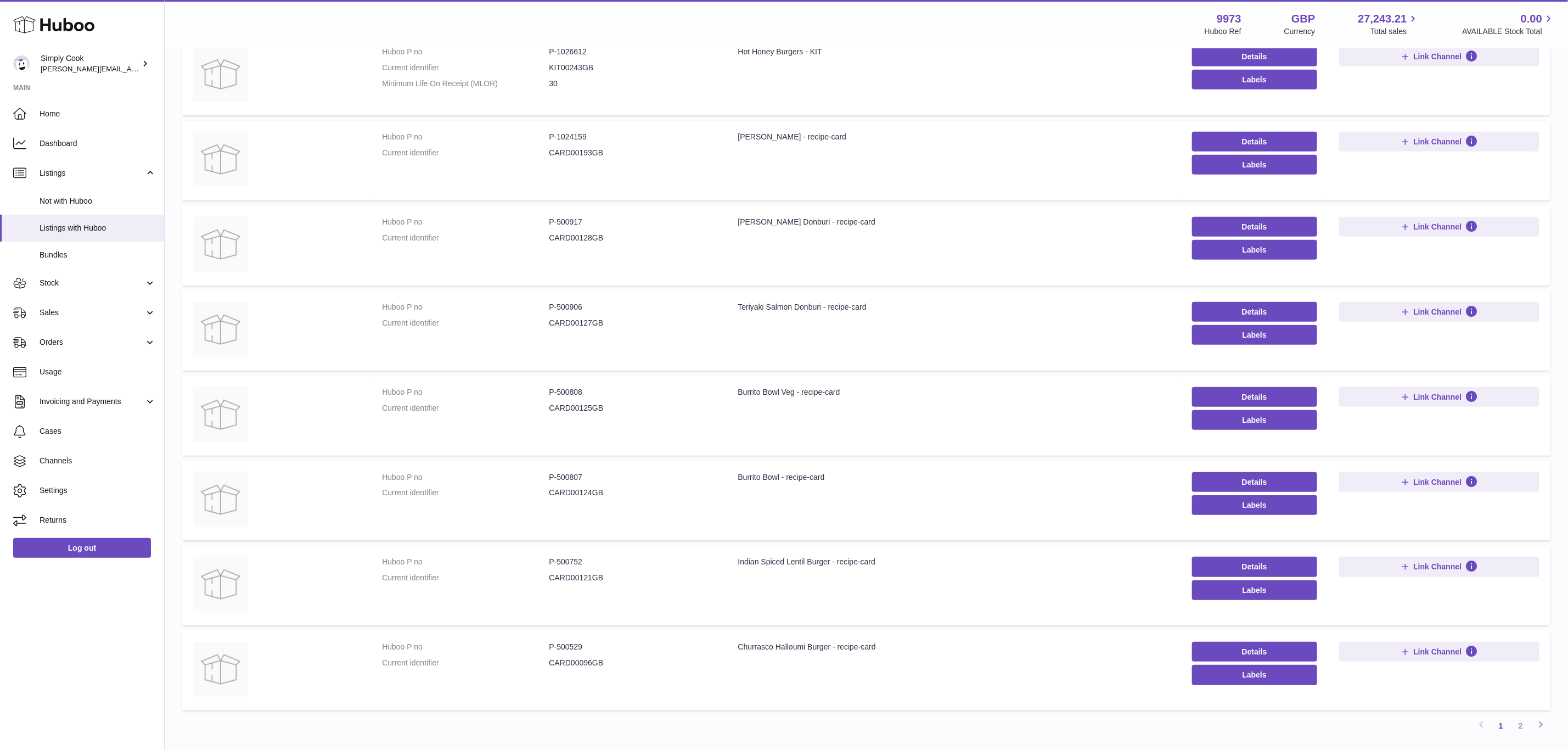
click at [558, 387] on dd "P-500808" at bounding box center [632, 392] width 167 height 10
copy dd "500808"
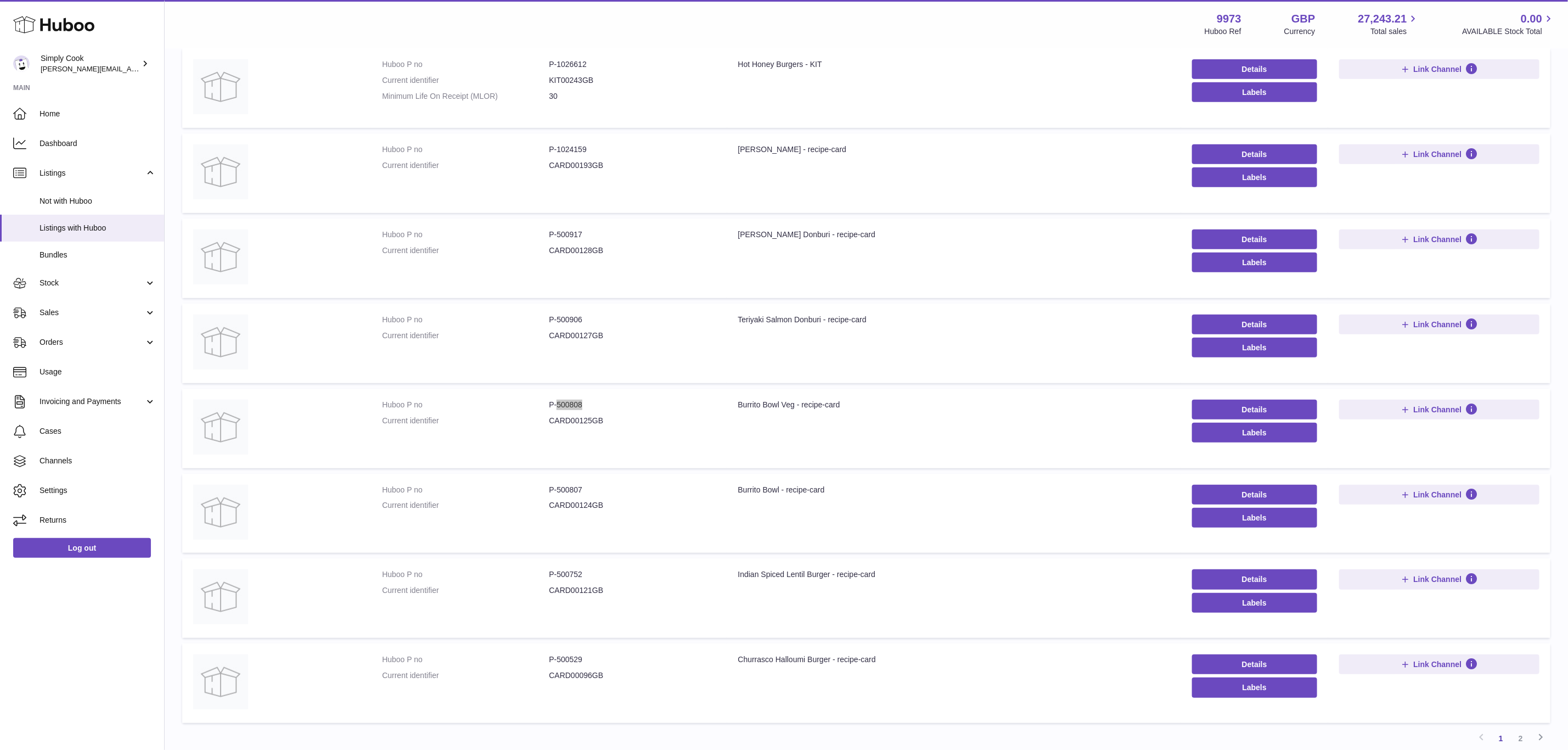
scroll to position [0, 0]
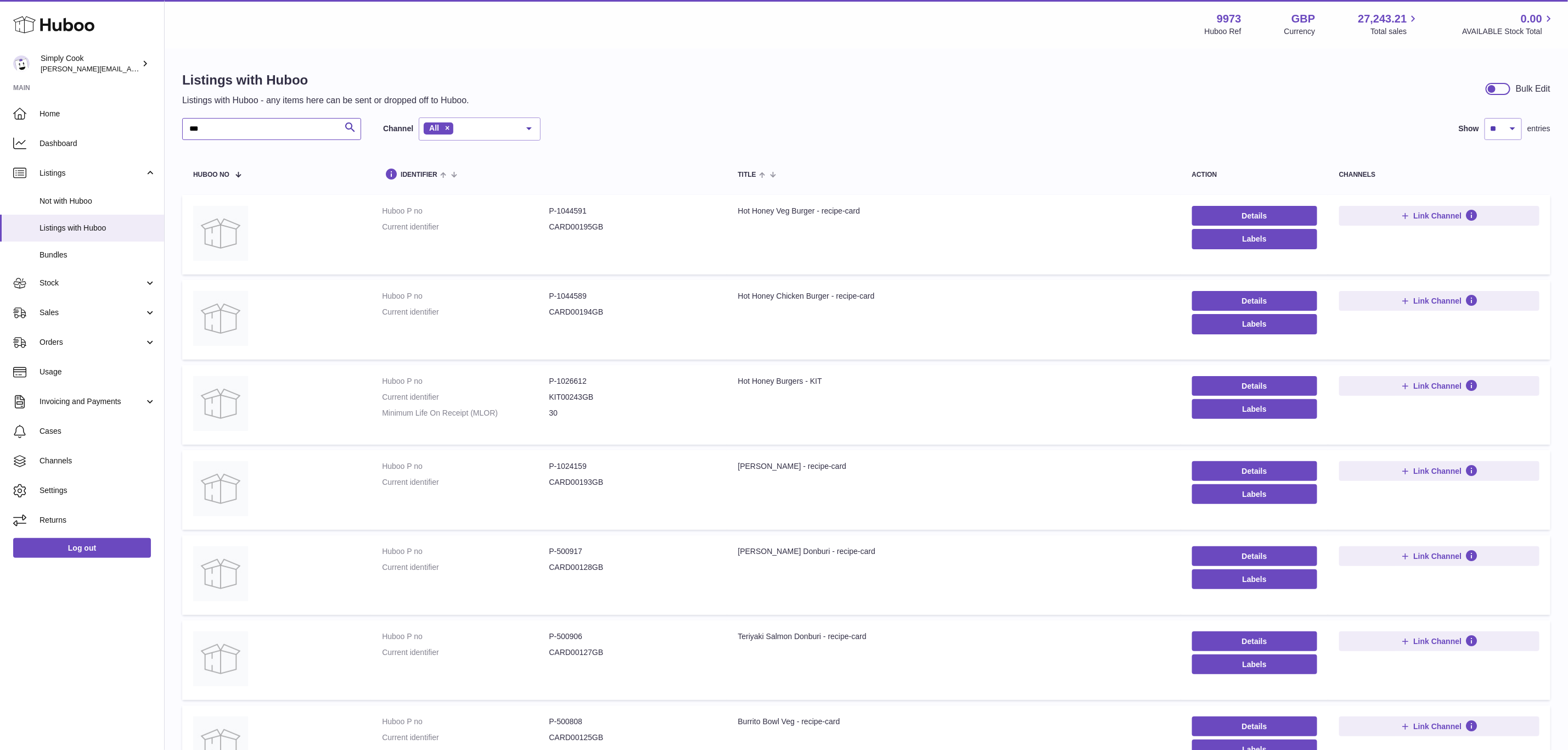
click at [28, 97] on div "Huboo Simply Cook emma@simplycook.com Main Home Dashboard Listings Not with Hub…" at bounding box center [784, 580] width 1568 height 1160
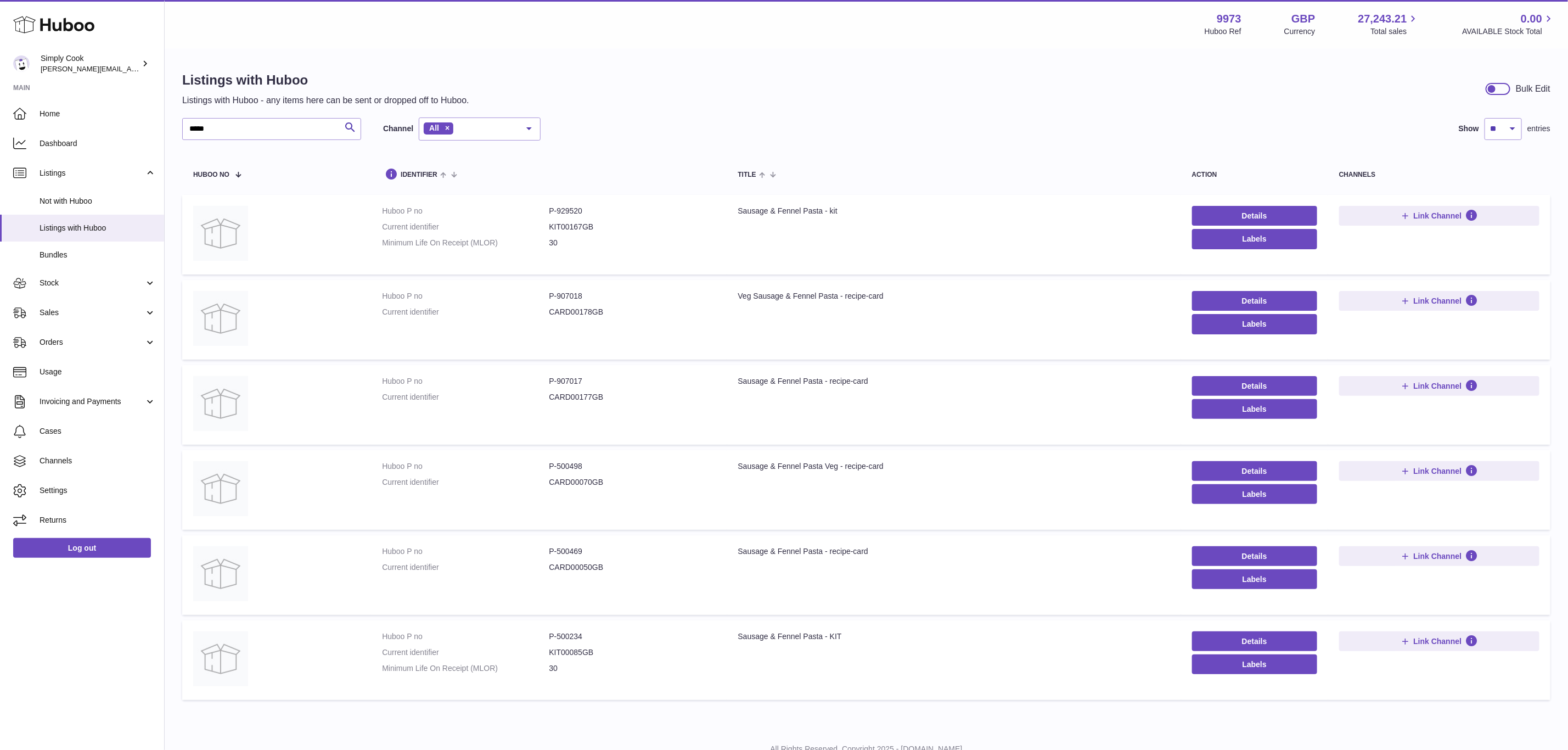
drag, startPoint x: 585, startPoint y: 294, endPoint x: 572, endPoint y: 292, distance: 13.2
click at [585, 294] on dd "P-907018" at bounding box center [632, 296] width 167 height 10
click at [566, 292] on dd "P-907018" at bounding box center [632, 296] width 167 height 10
copy dd "907018"
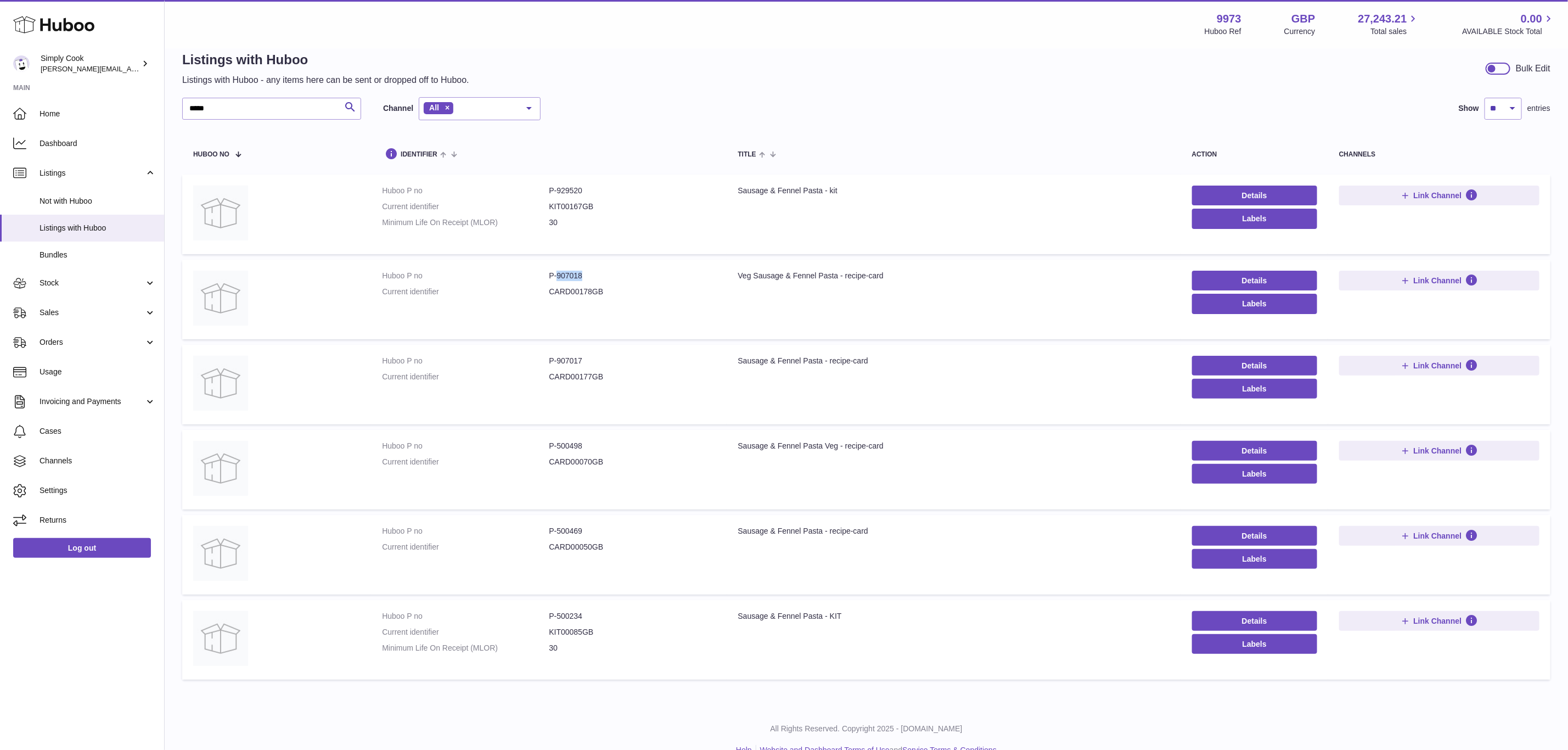
scroll to position [39, 0]
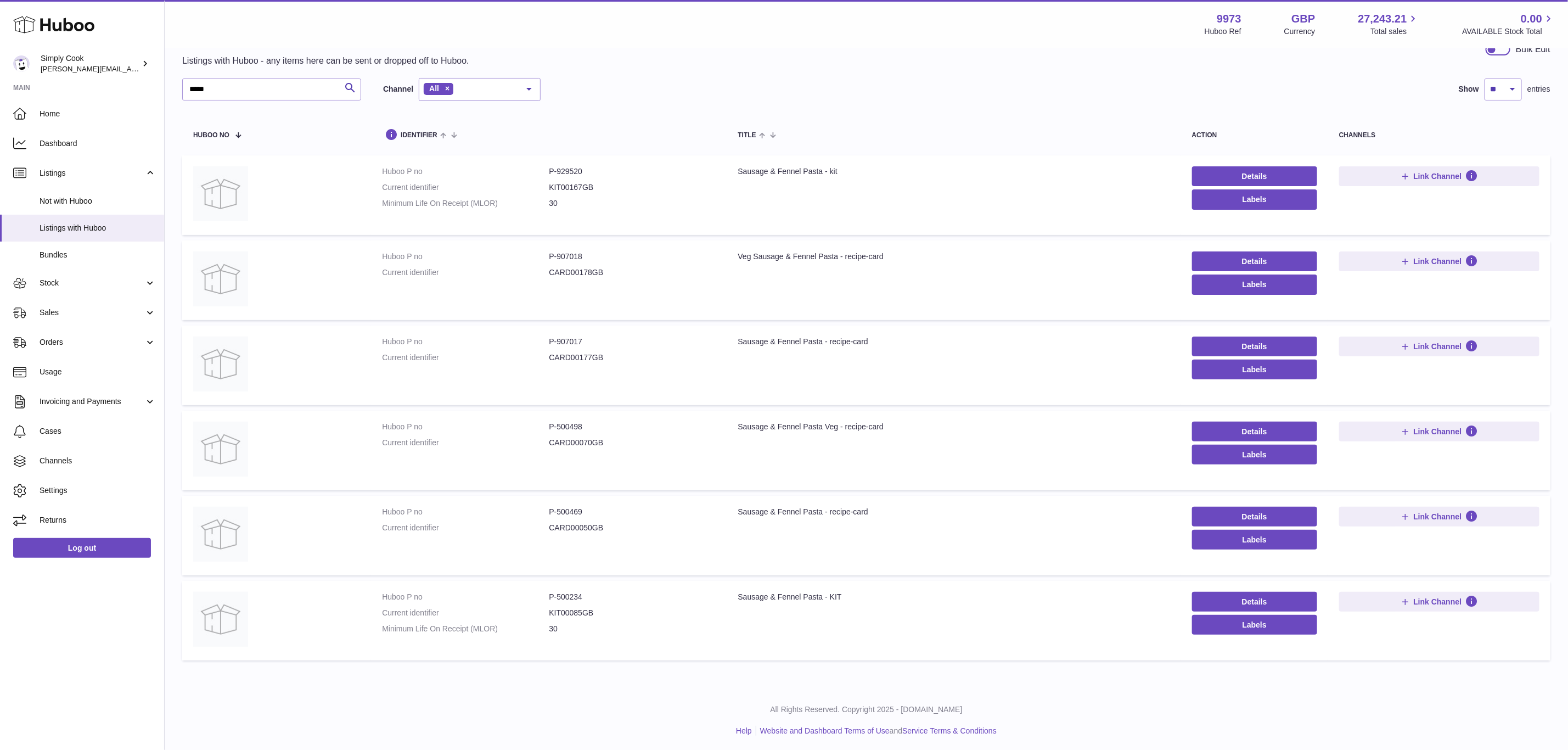
click at [574, 593] on dd "P-500234" at bounding box center [632, 597] width 167 height 10
copy dd "500234"
drag, startPoint x: 234, startPoint y: 95, endPoint x: 0, endPoint y: 80, distance: 234.5
click at [0, 80] on div "Huboo Simply Cook emma@simplycook.com Main Home Dashboard Listings Not with Hub…" at bounding box center [784, 357] width 1568 height 792
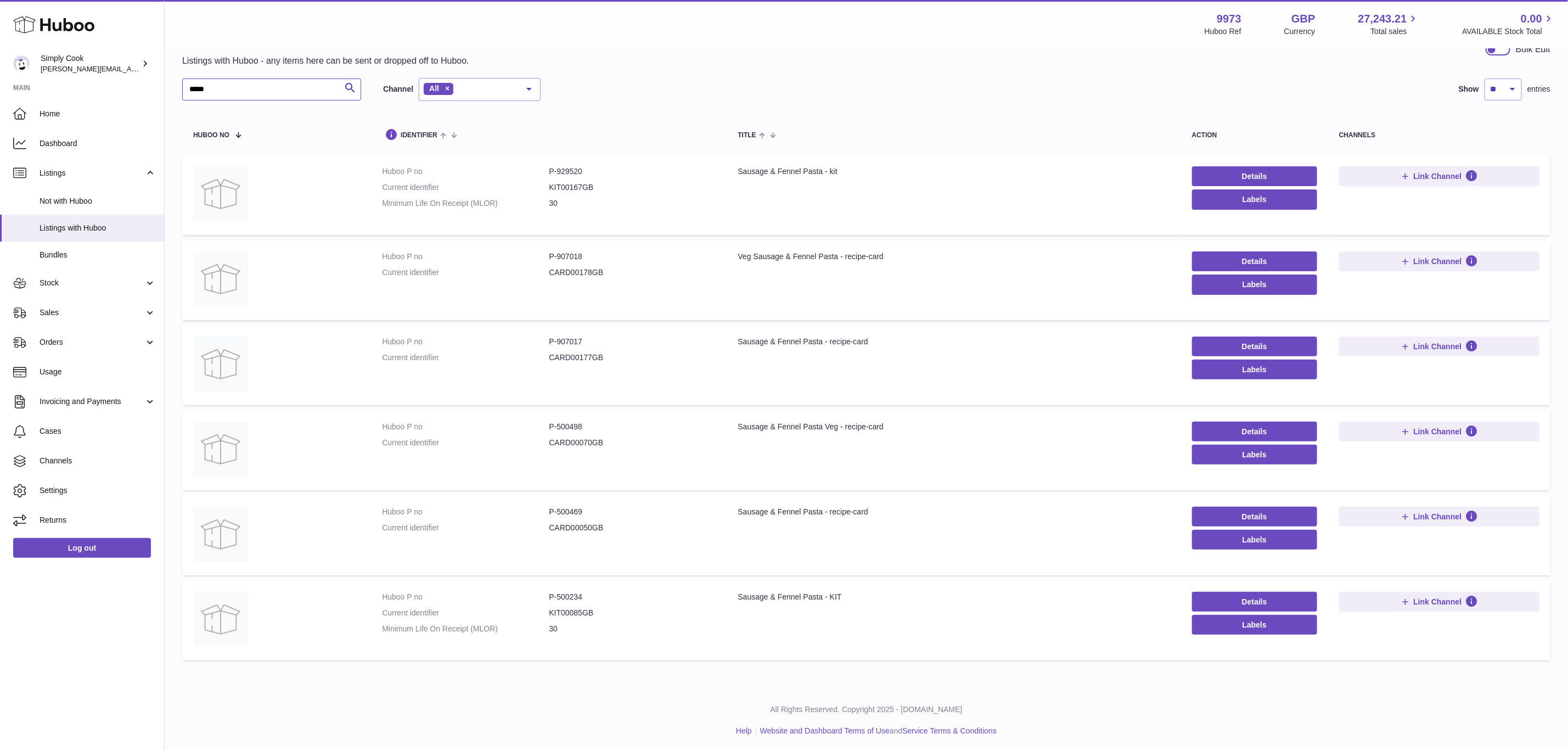
paste input "*"
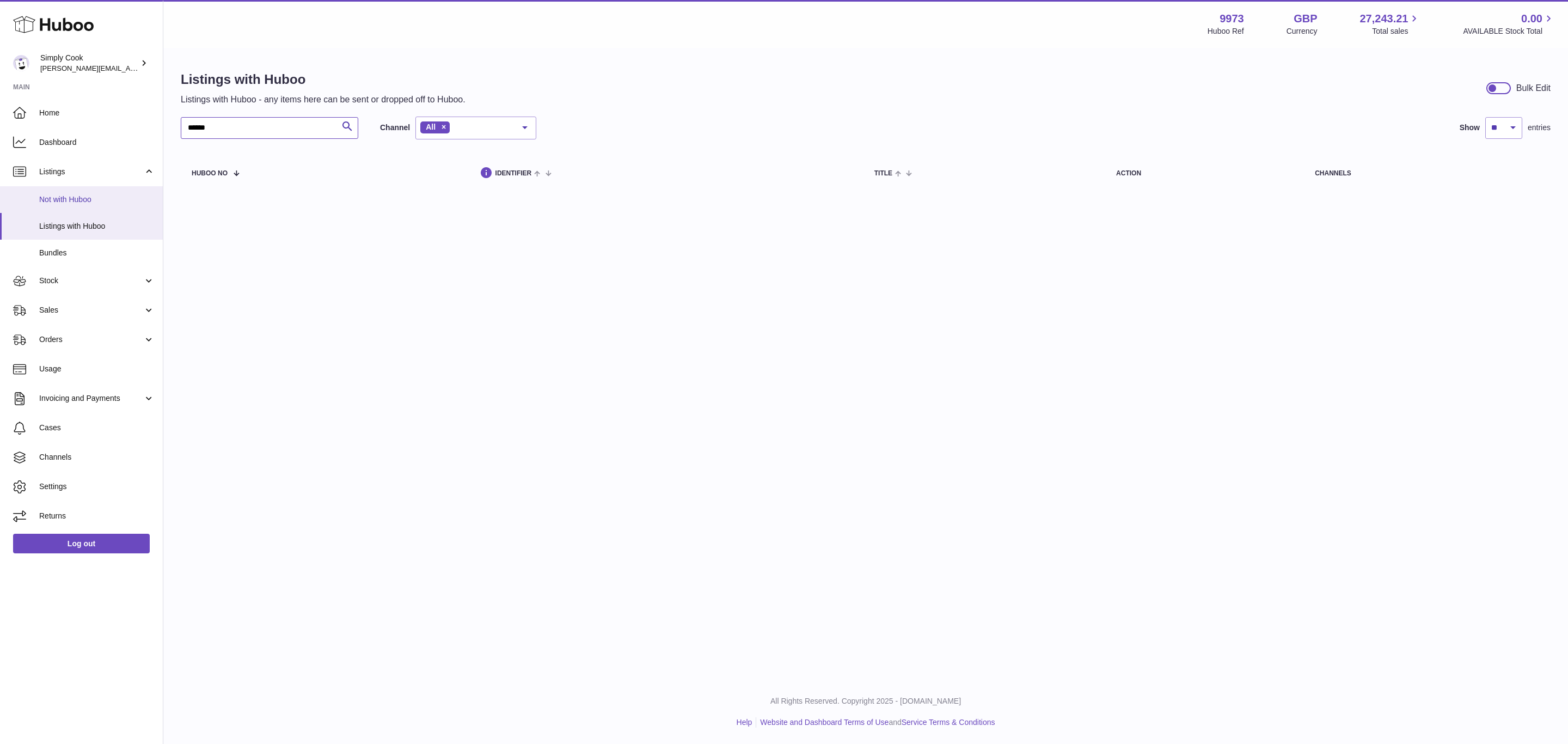
type input "******"
click at [65, 204] on span "Not with Huboo" at bounding box center [97, 199] width 116 height 10
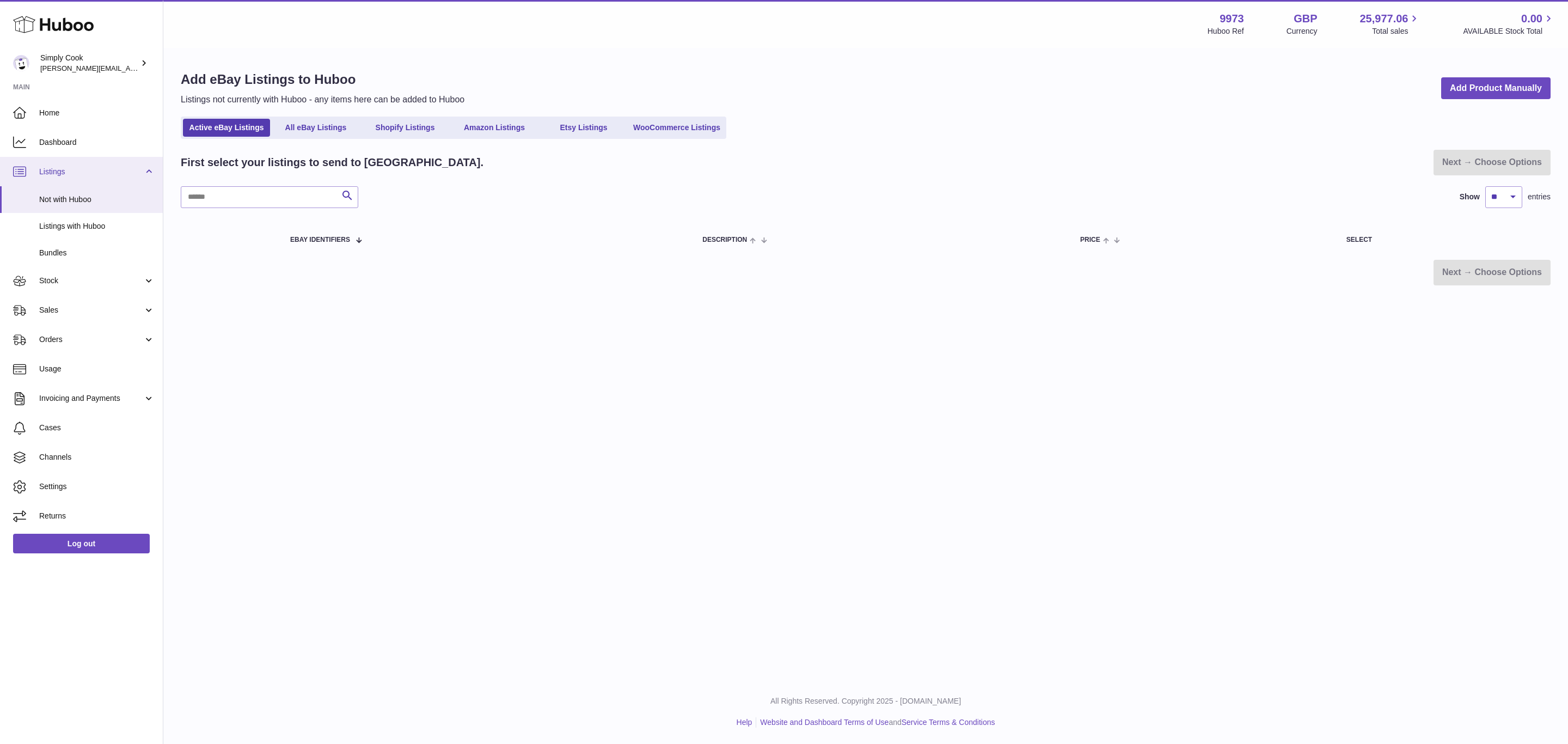
click at [48, 169] on span "Listings" at bounding box center [91, 172] width 104 height 10
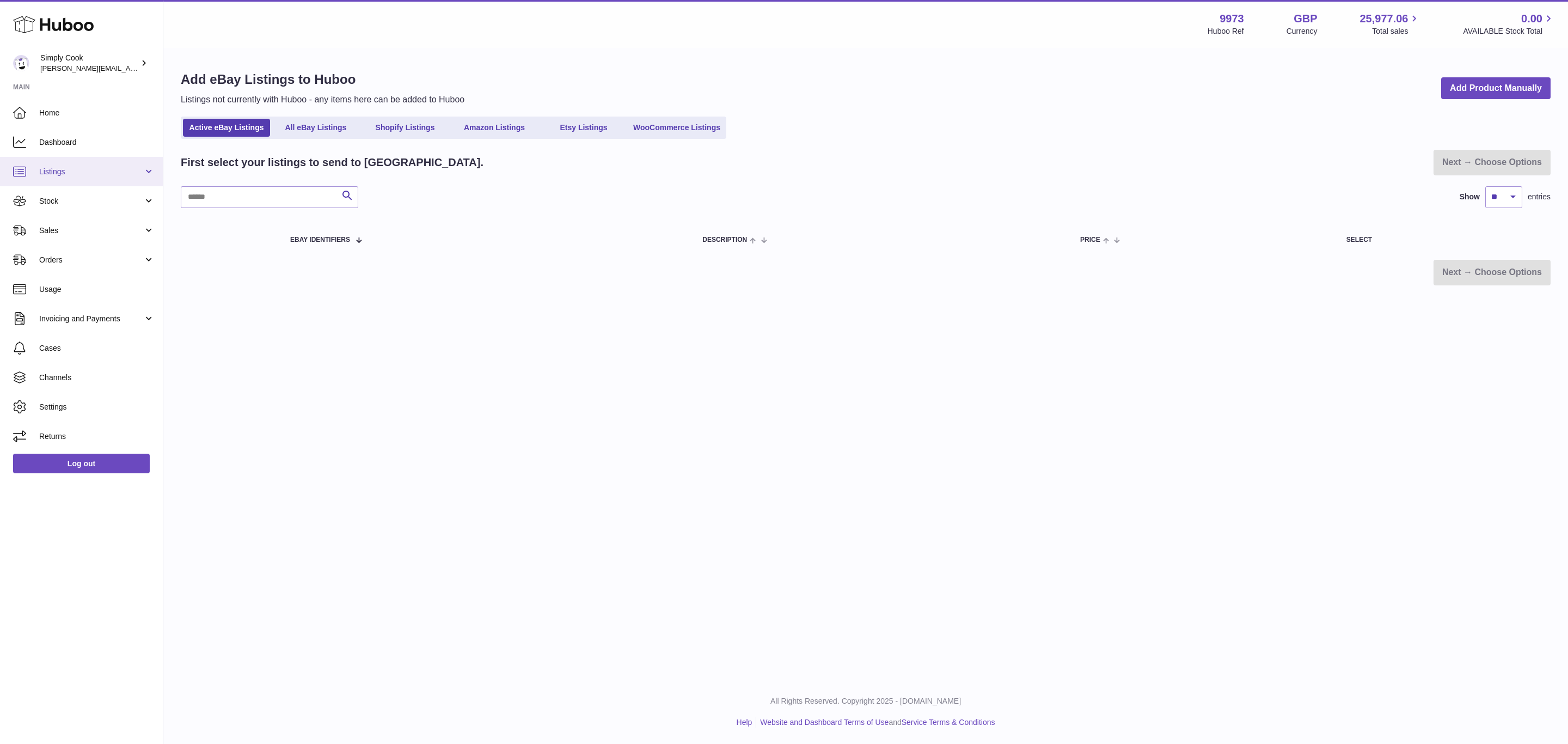
click at [48, 169] on span "Listings" at bounding box center [91, 172] width 104 height 10
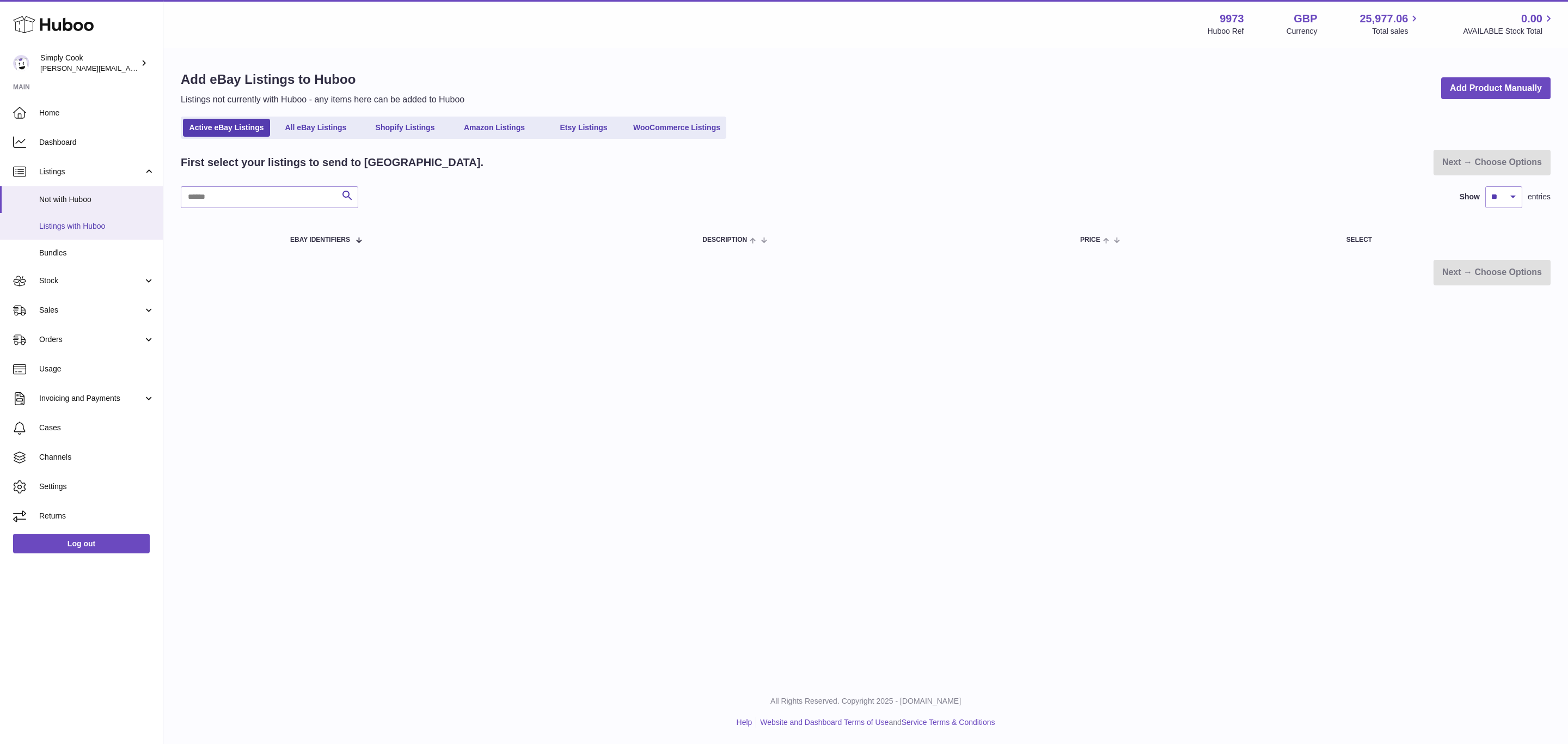
click at [83, 227] on span "Listings with Huboo" at bounding box center [97, 226] width 116 height 10
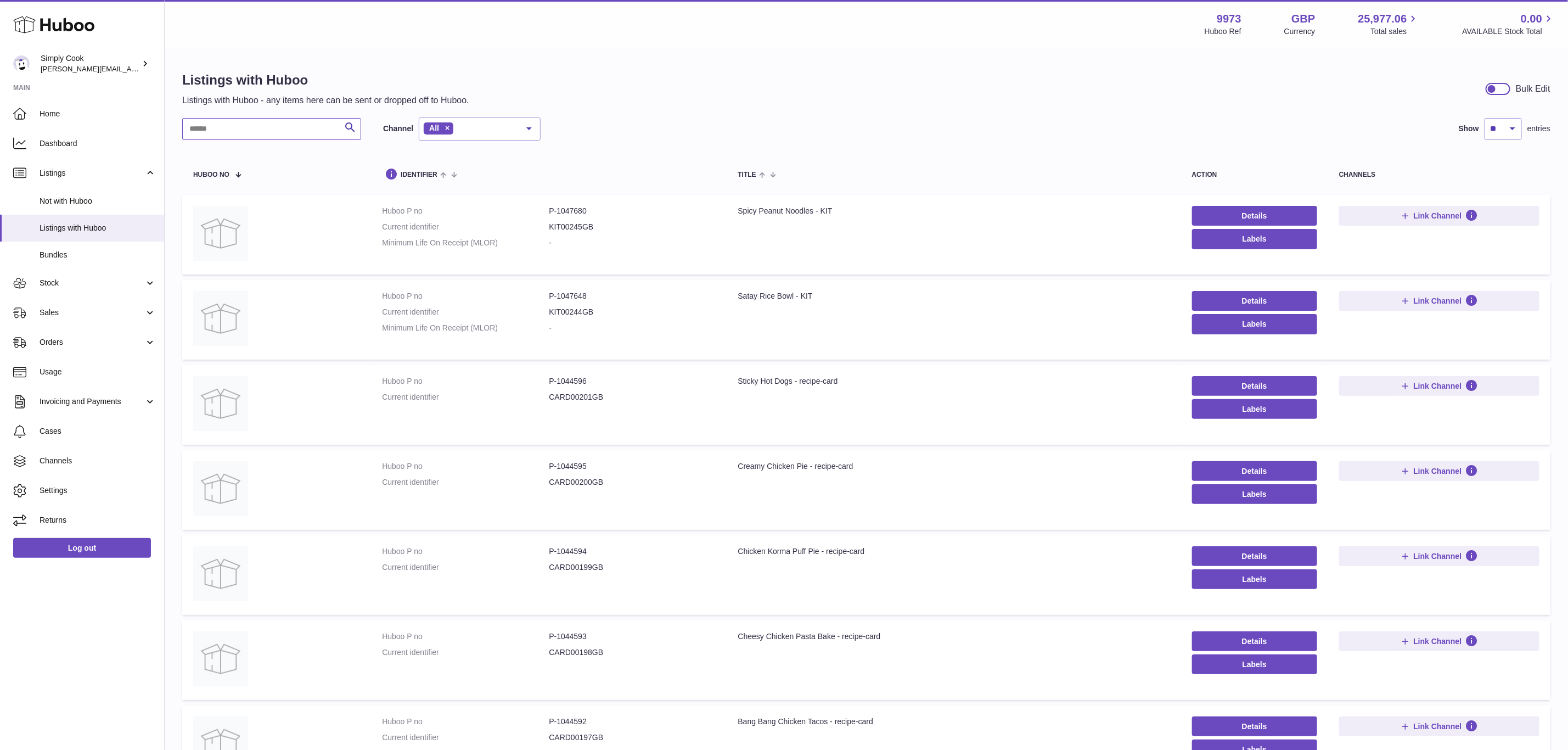
click at [206, 136] on input "text" at bounding box center [272, 129] width 179 height 22
paste input "******"
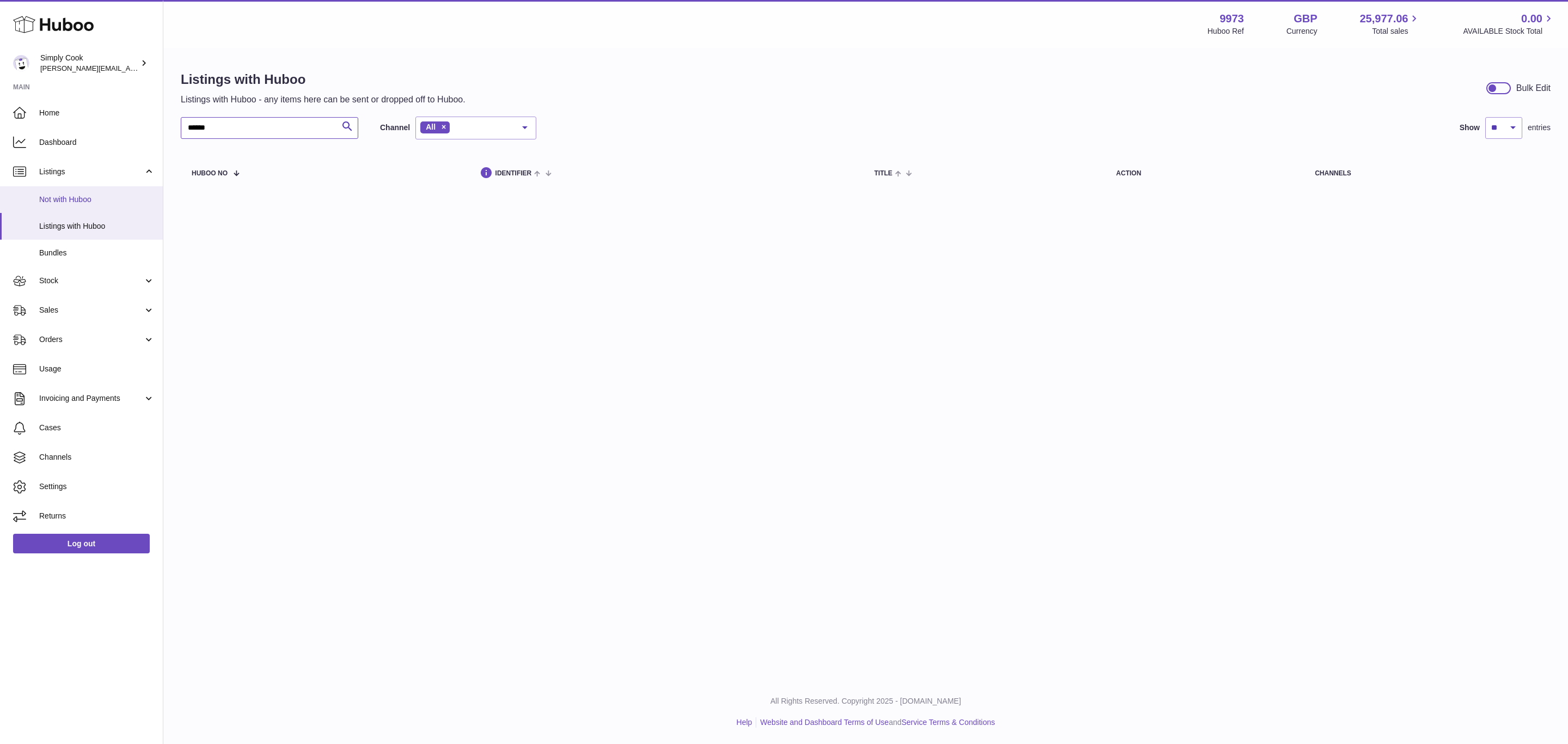
type input "******"
click at [75, 195] on span "Not with Huboo" at bounding box center [97, 199] width 116 height 10
